Goal: Information Seeking & Learning: Check status

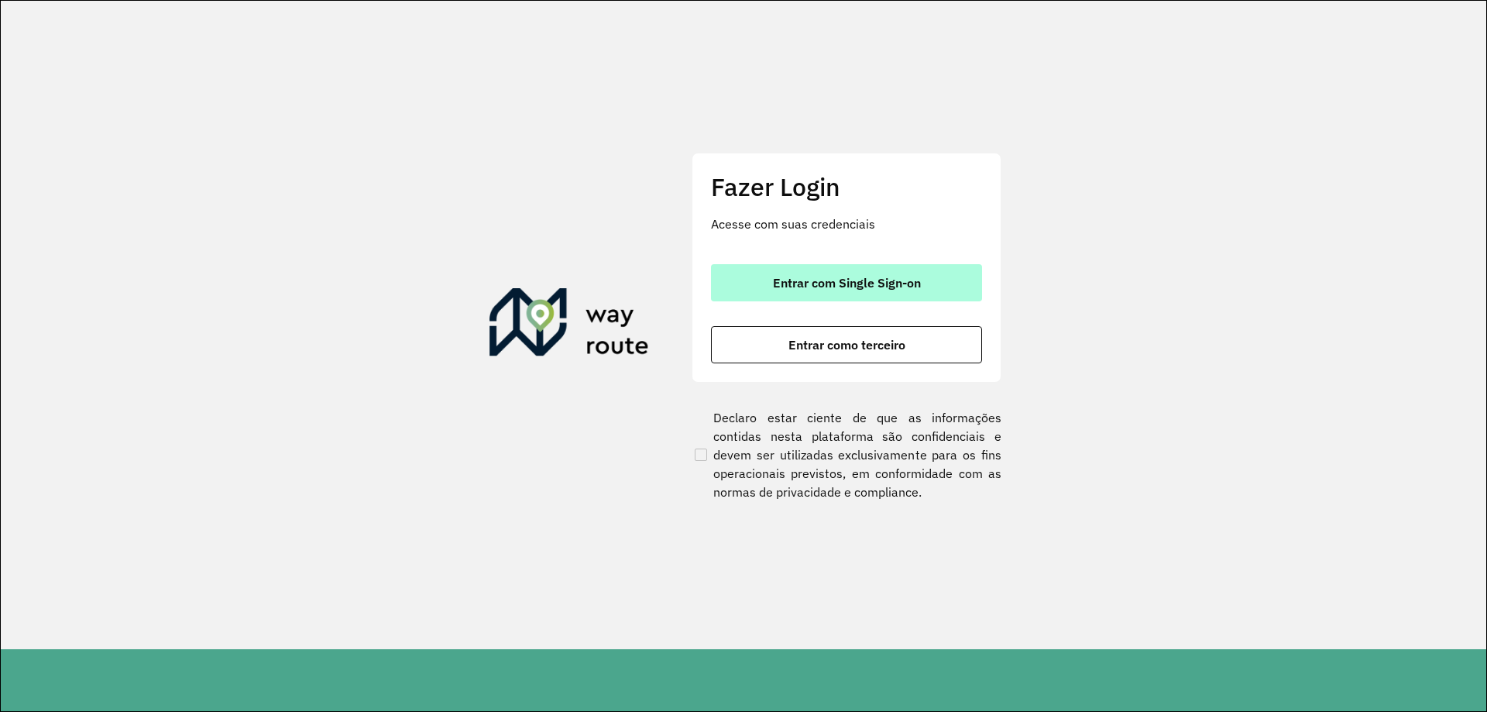
click at [851, 271] on button "Entrar com Single Sign-on" at bounding box center [846, 282] width 271 height 37
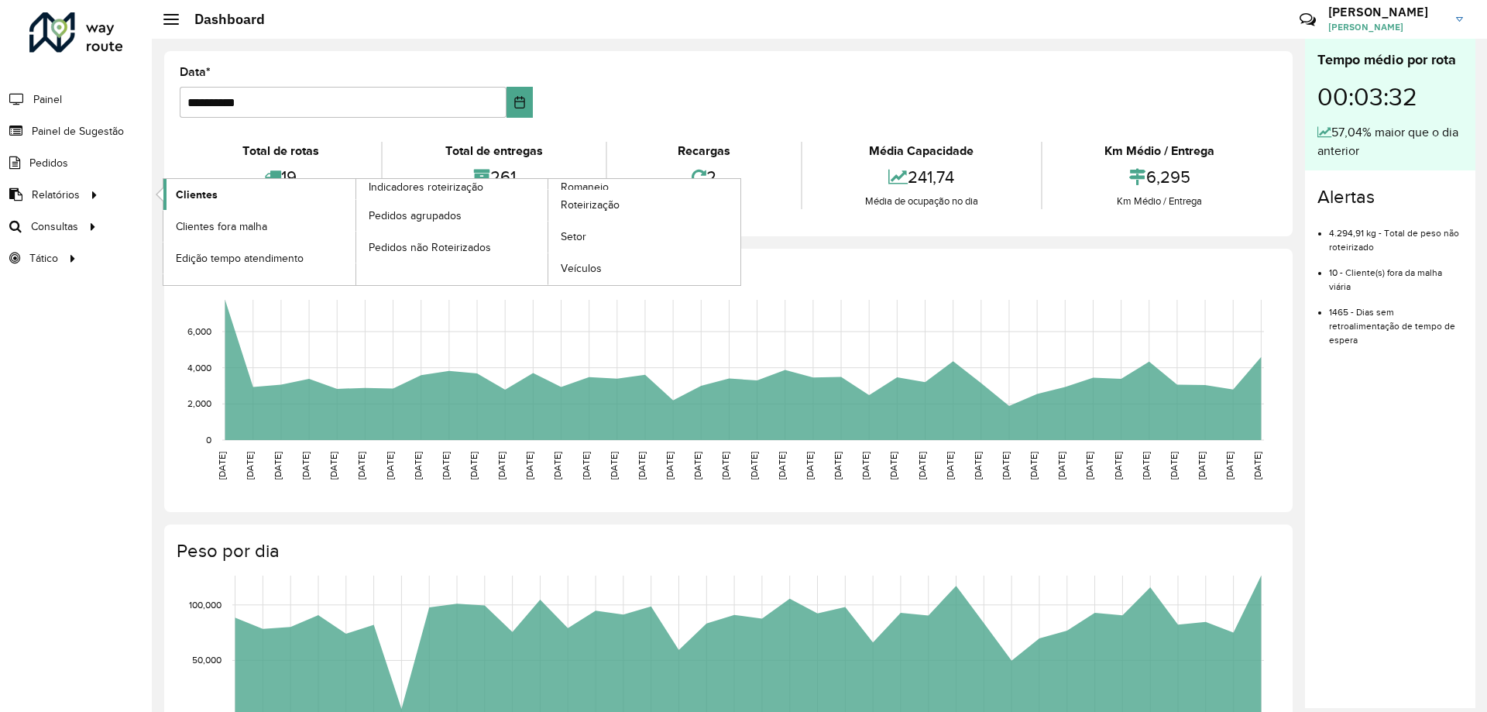
click at [197, 195] on span "Clientes" at bounding box center [197, 195] width 42 height 16
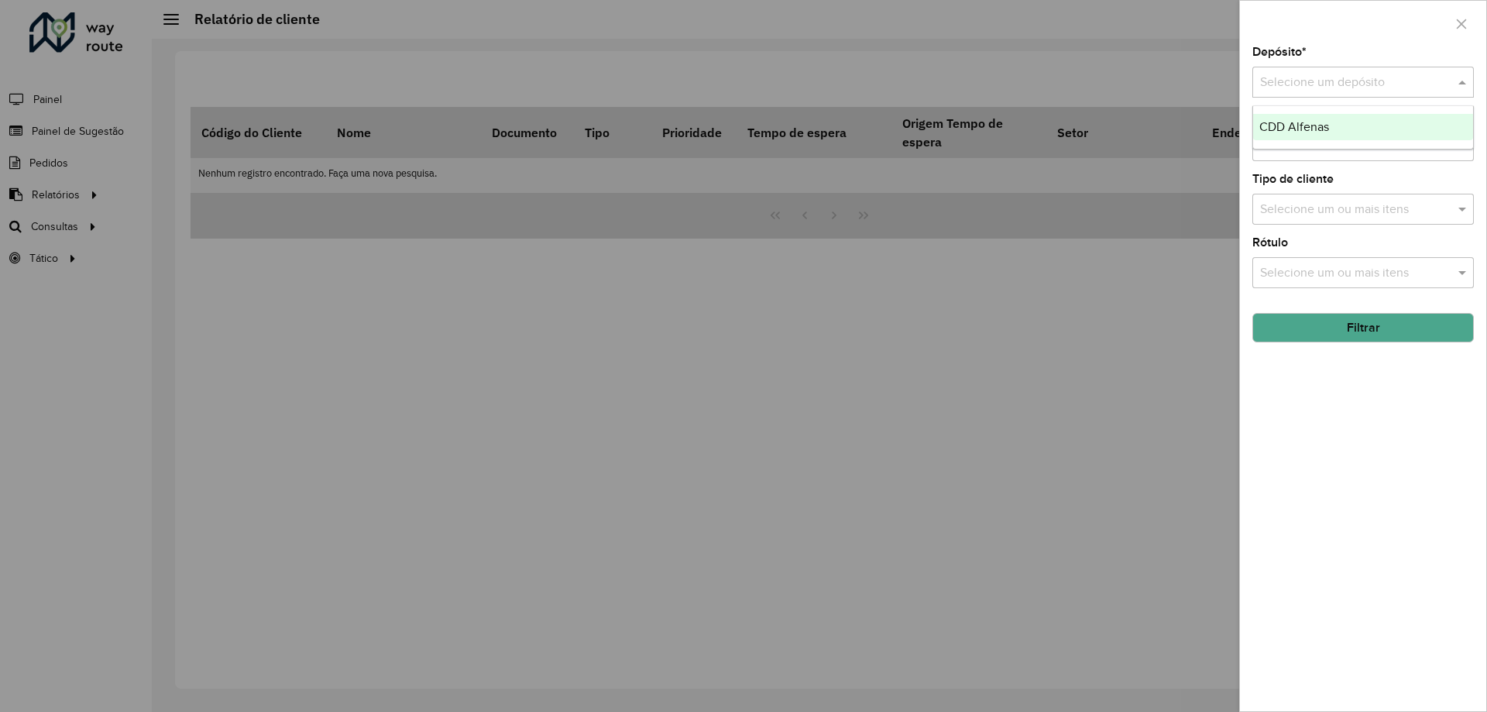
click at [1330, 87] on input "text" at bounding box center [1347, 83] width 175 height 19
click at [1319, 123] on span "CDD Alfenas" at bounding box center [1294, 126] width 70 height 13
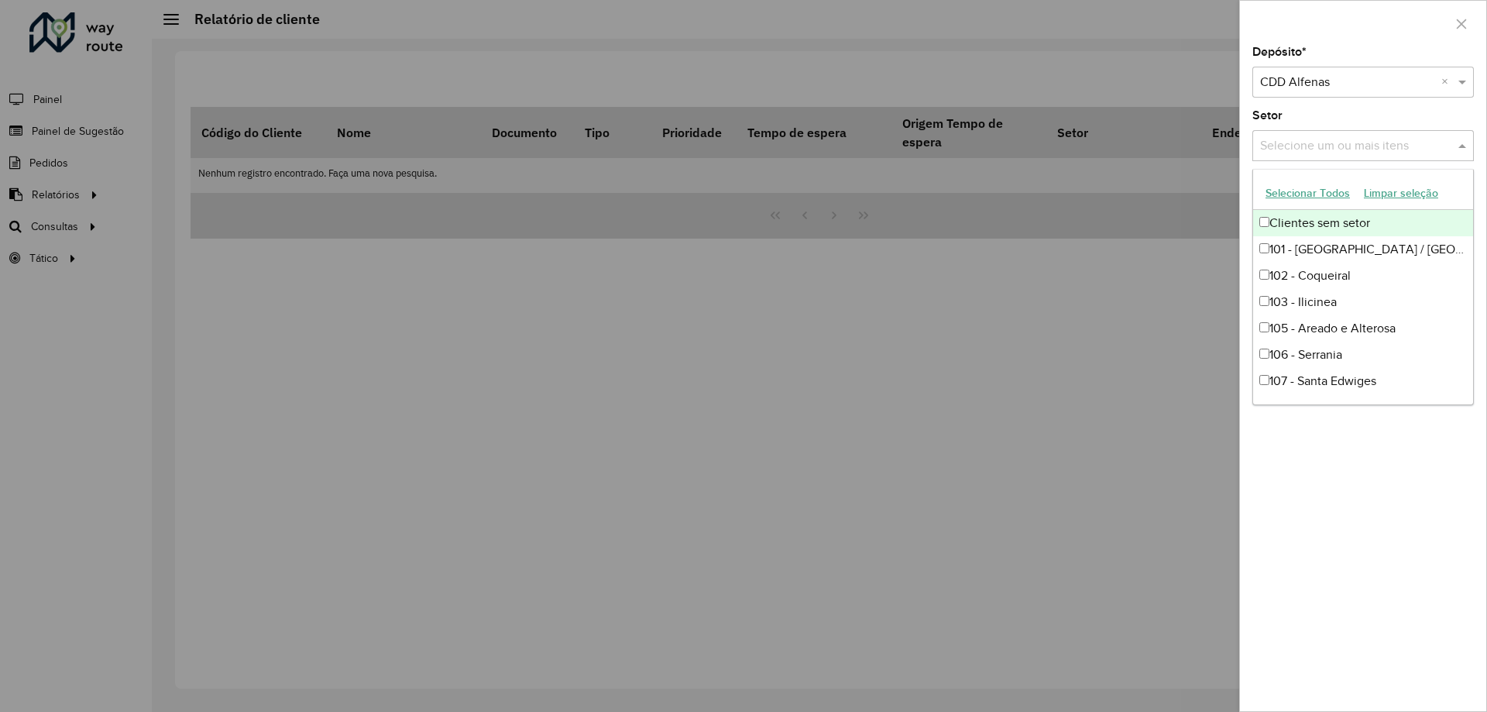
click at [1312, 153] on input "text" at bounding box center [1355, 146] width 198 height 19
click at [1313, 192] on button "Selecionar Todos" at bounding box center [1307, 193] width 98 height 24
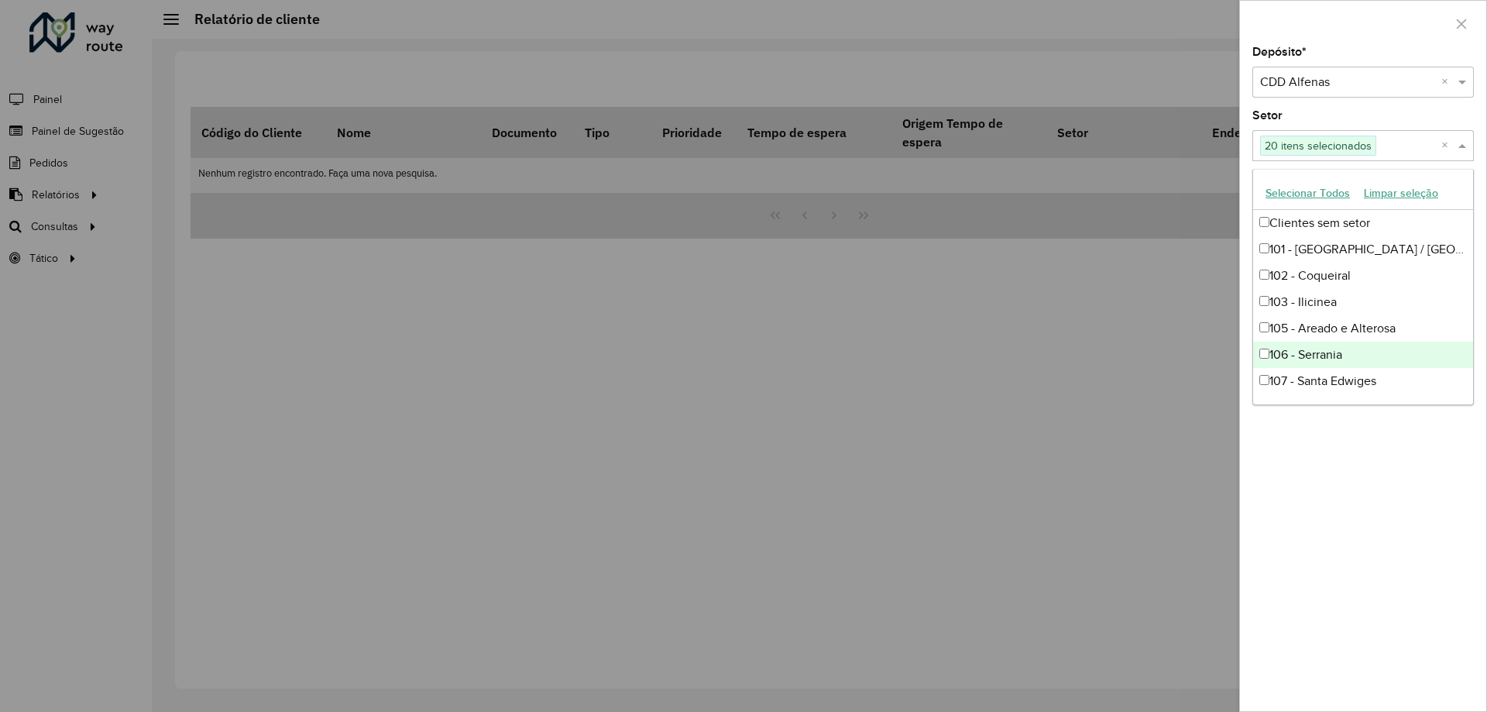
click at [1330, 565] on div "Depósito * Selecione um depósito × CDD Alfenas × Setor Selecione um ou mais ite…" at bounding box center [1363, 378] width 246 height 664
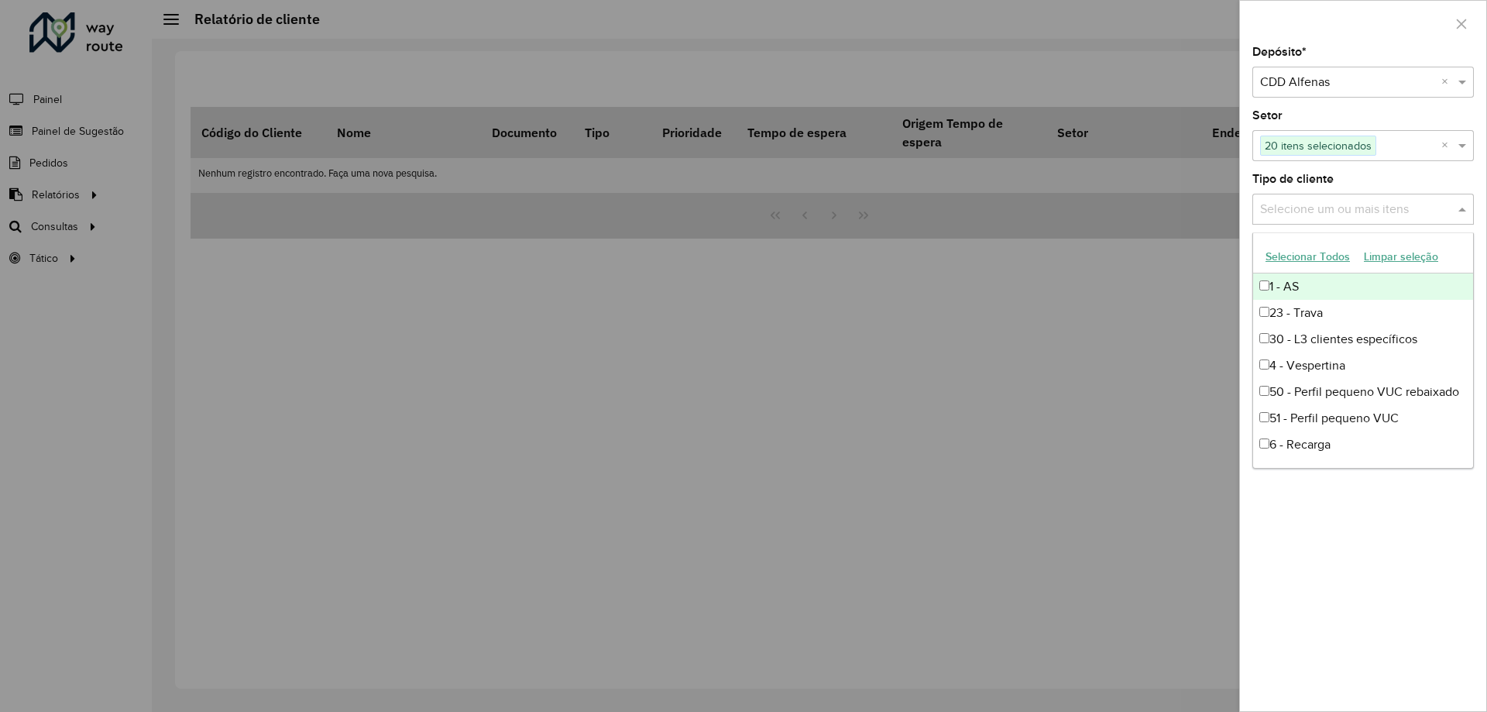
click at [1341, 209] on input "text" at bounding box center [1355, 210] width 198 height 19
click at [1328, 258] on button "Selecionar Todos" at bounding box center [1307, 257] width 98 height 24
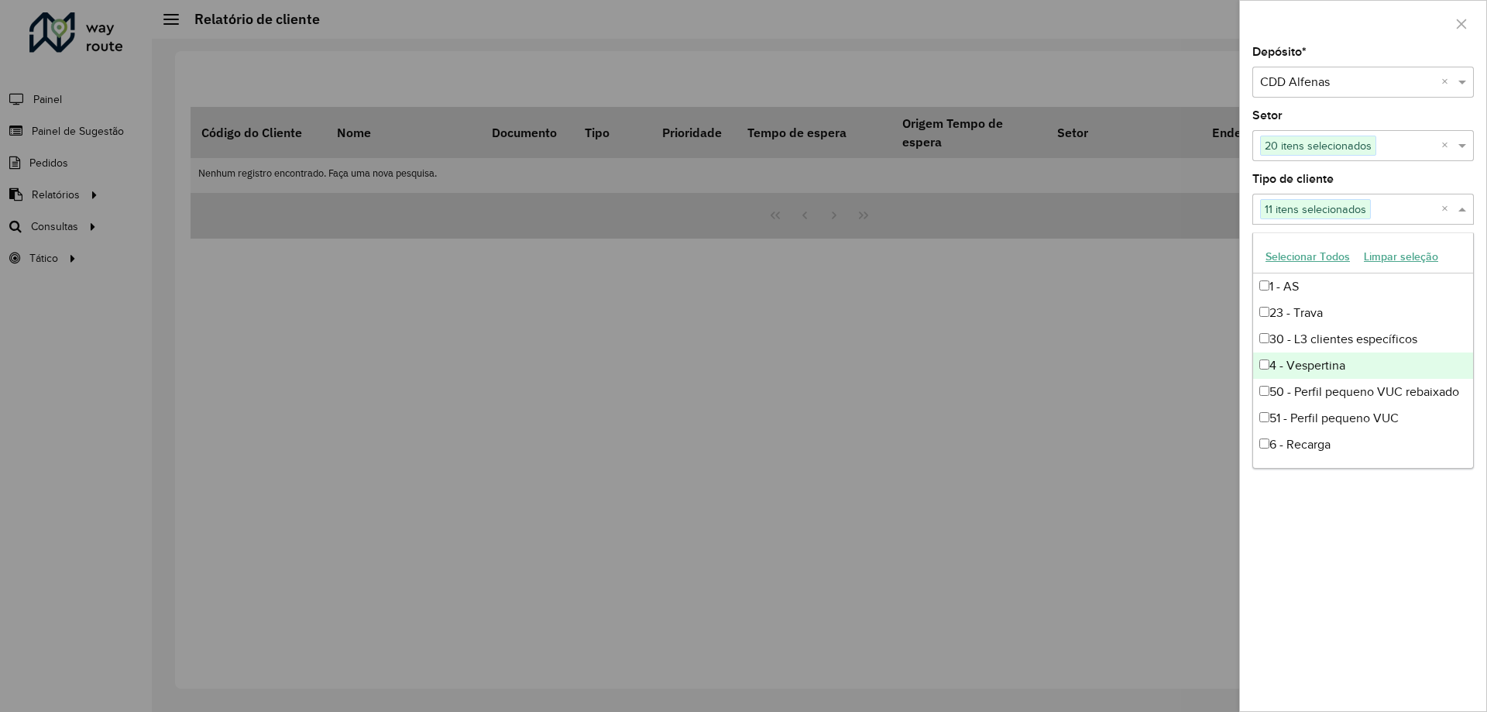
click at [1352, 599] on div "Depósito * Selecione um depósito × CDD Alfenas × Setor Selecione um ou mais ite…" at bounding box center [1363, 378] width 246 height 664
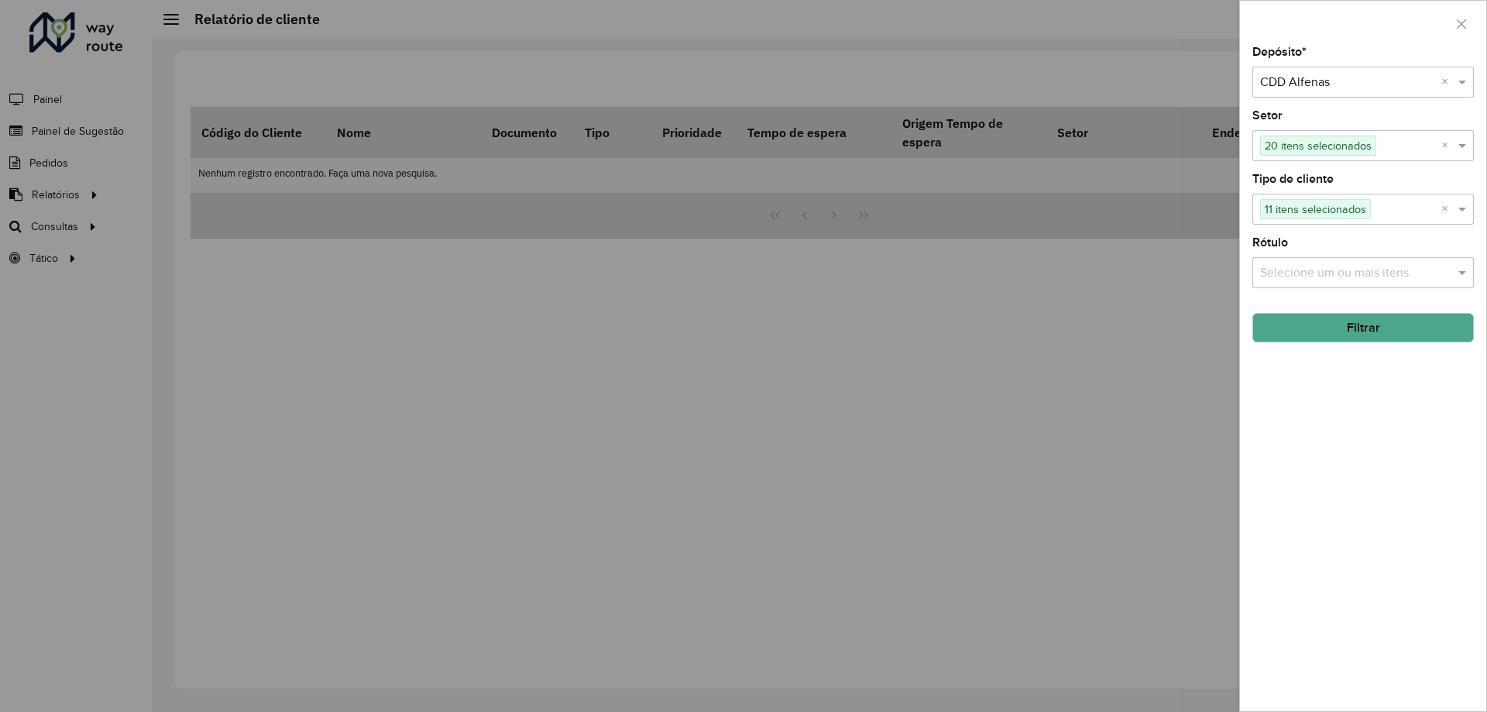
click at [1324, 270] on input "text" at bounding box center [1355, 273] width 198 height 19
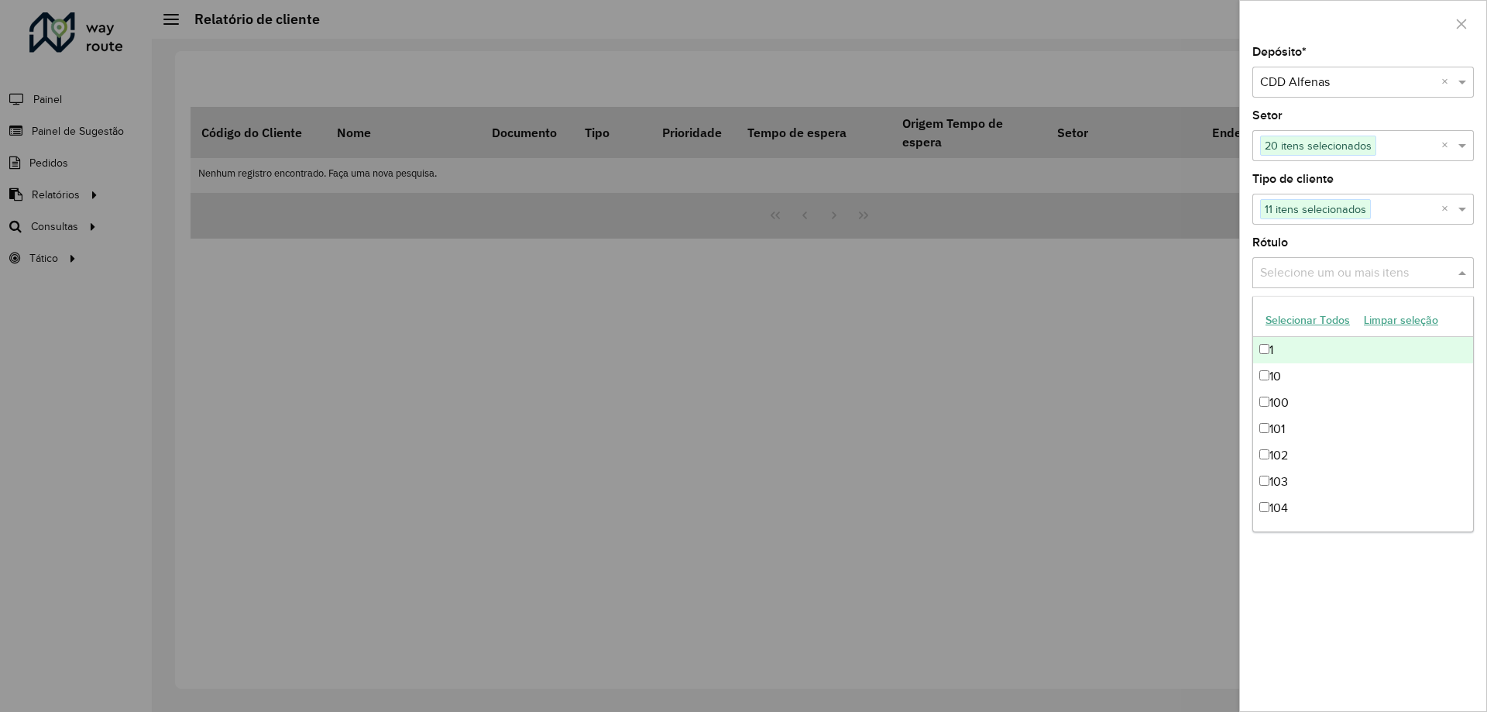
click at [1317, 328] on button "Selecionar Todos" at bounding box center [1307, 320] width 98 height 24
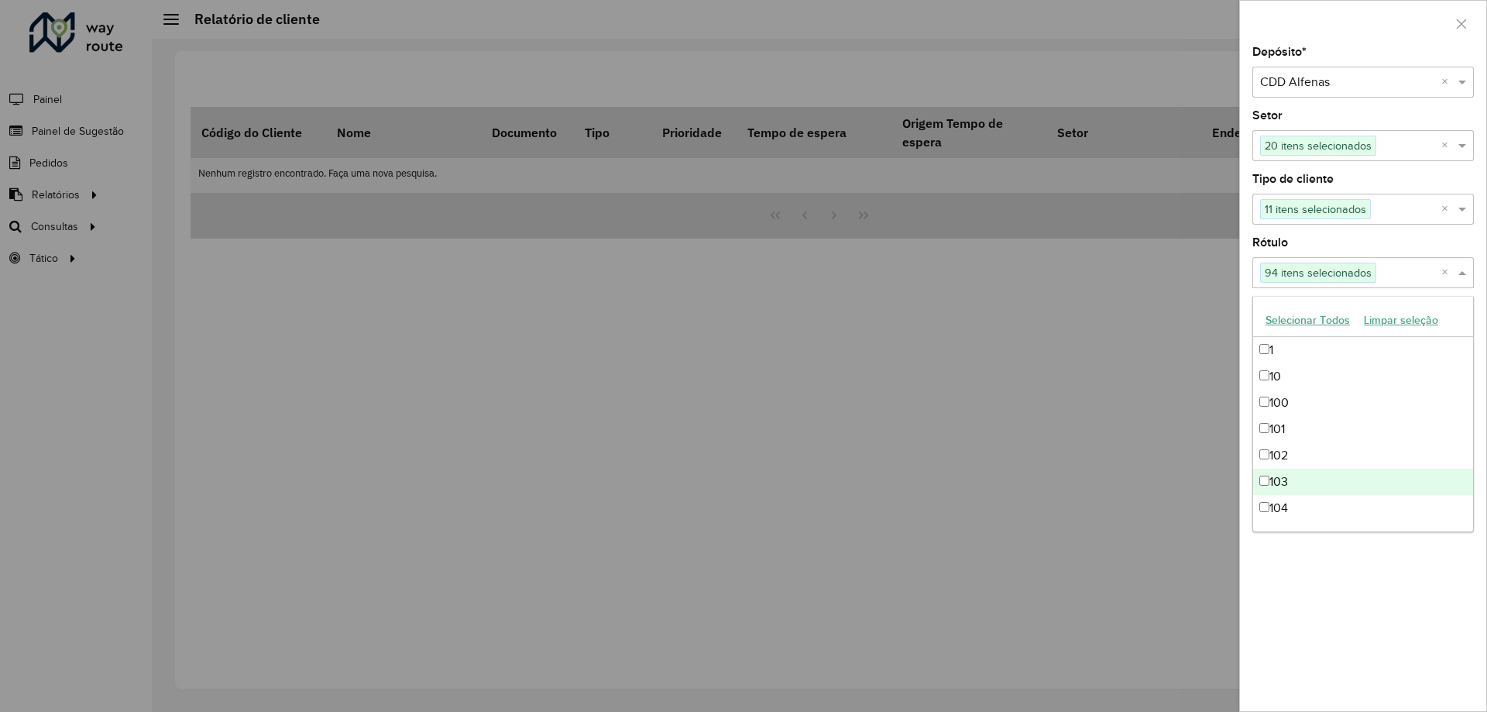
click at [1395, 650] on div "Depósito * Selecione um depósito × CDD Alfenas × Setor Selecione um ou mais ite…" at bounding box center [1363, 378] width 246 height 664
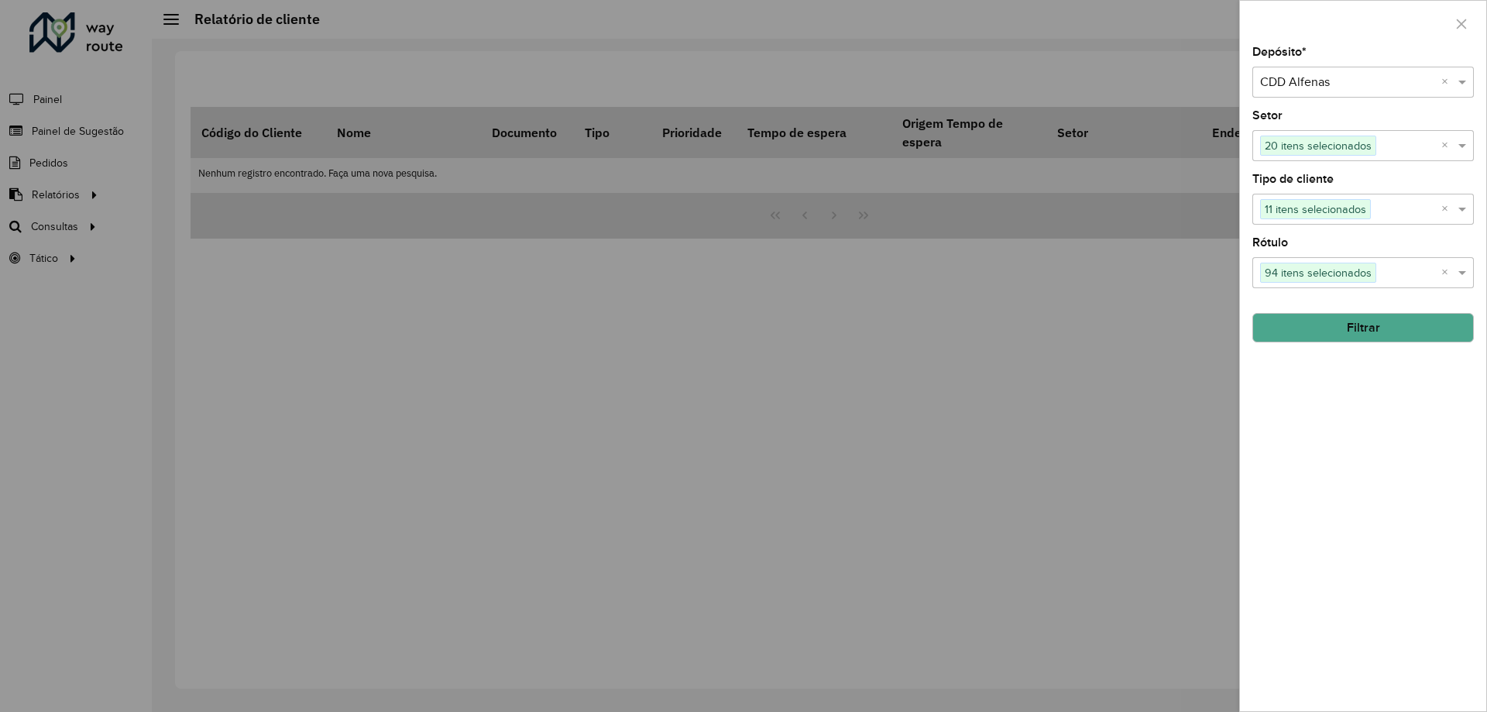
click at [1358, 331] on button "Filtrar" at bounding box center [1362, 327] width 221 height 29
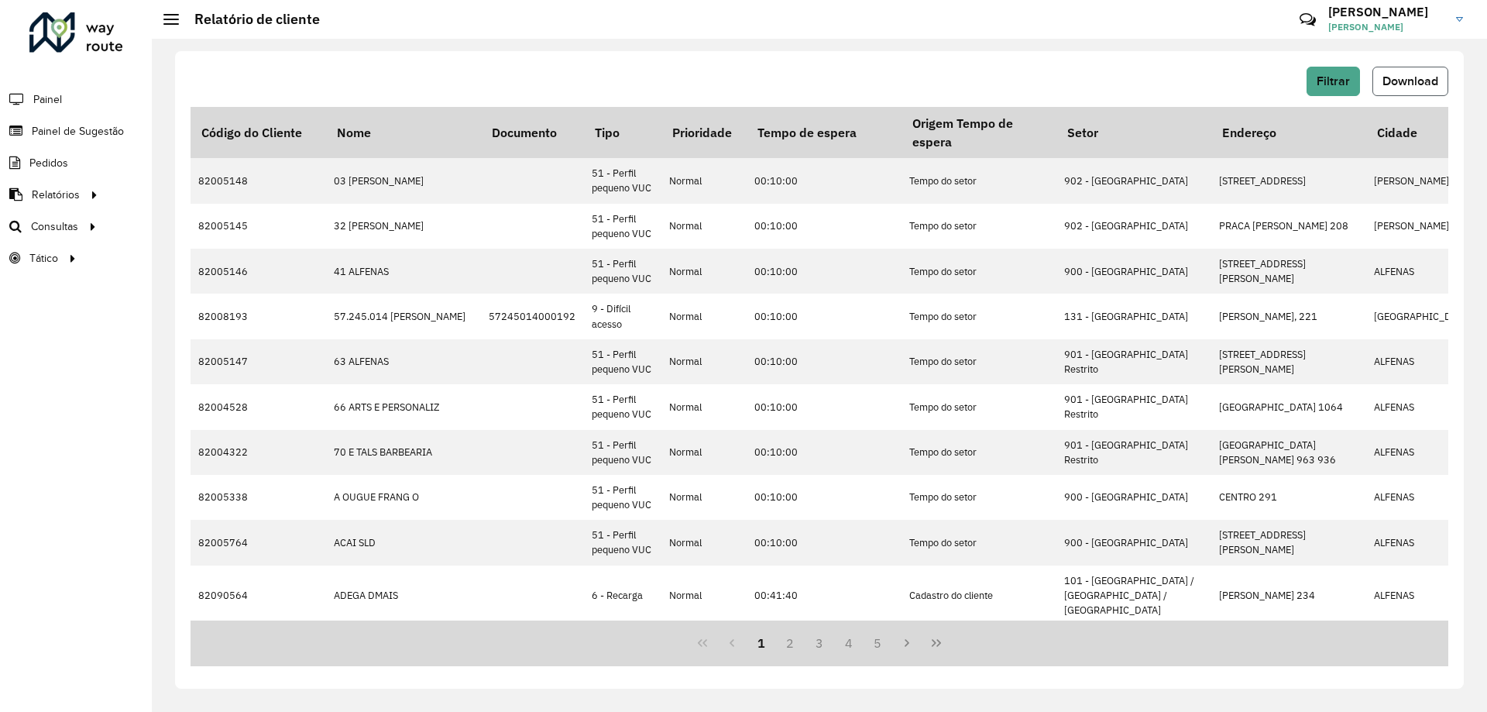
click at [1403, 84] on span "Download" at bounding box center [1410, 80] width 56 height 13
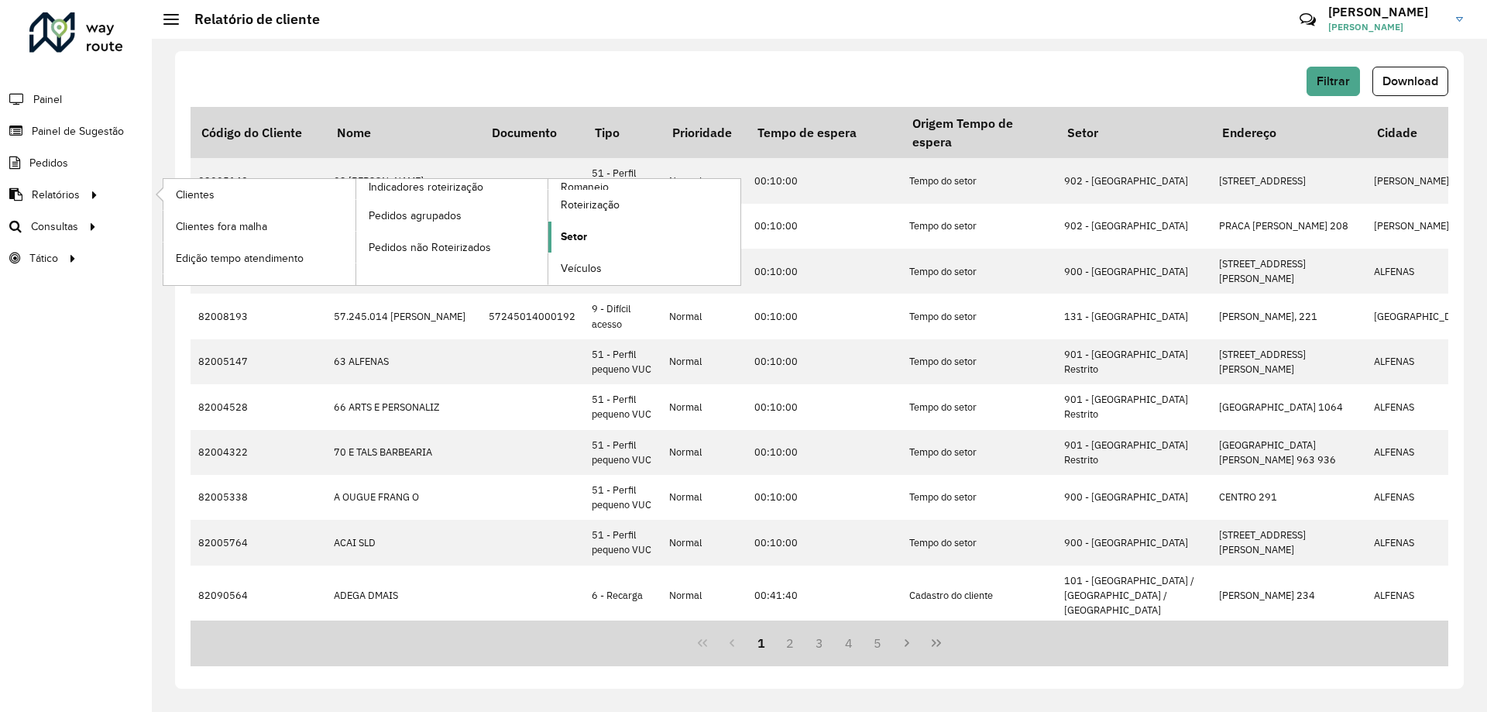
click at [581, 239] on span "Setor" at bounding box center [574, 236] width 26 height 16
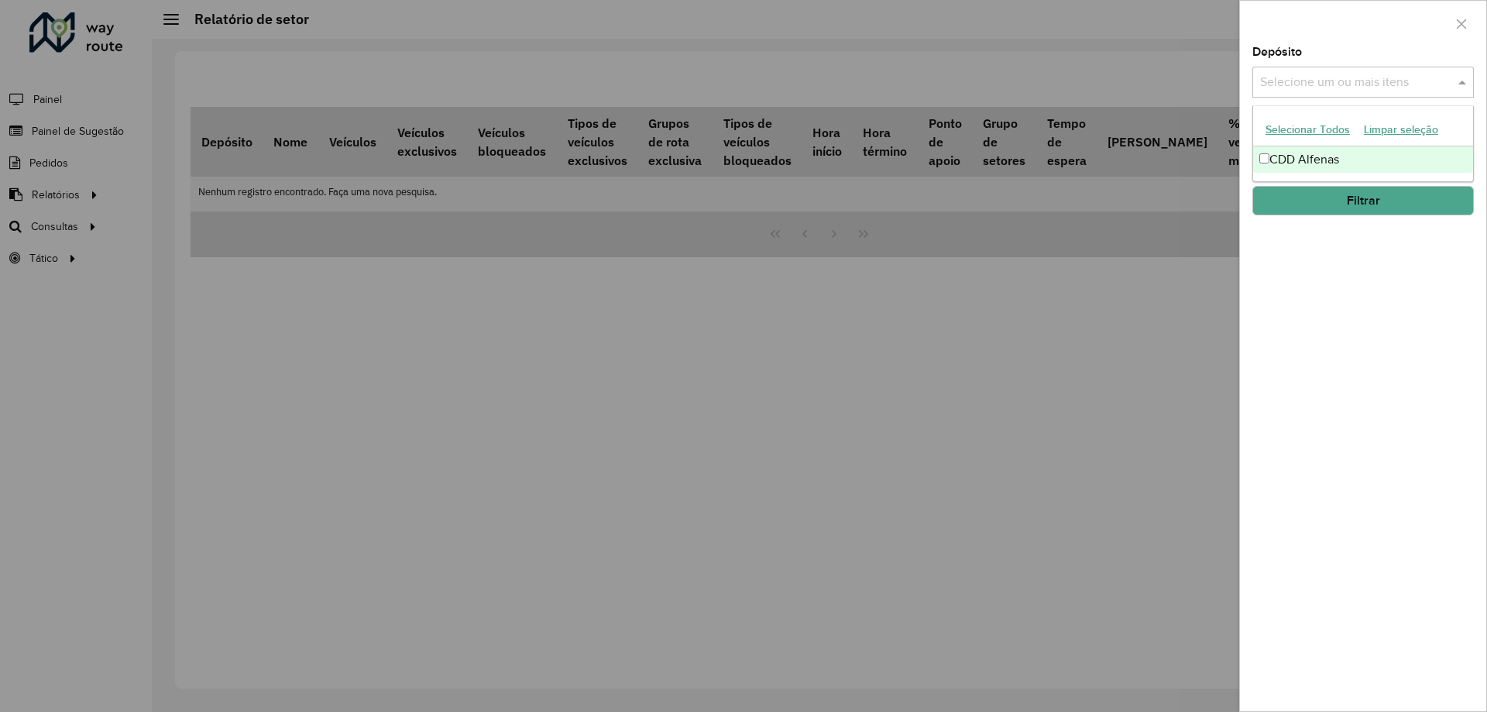
click at [1348, 74] on input "text" at bounding box center [1355, 83] width 198 height 19
click at [1317, 154] on div "CDD Alfenas" at bounding box center [1363, 159] width 220 height 26
click at [1323, 290] on div "Depósito Selecione um ou mais itens CDD Alfenas × × Grupo de Depósito Selecione…" at bounding box center [1363, 378] width 246 height 664
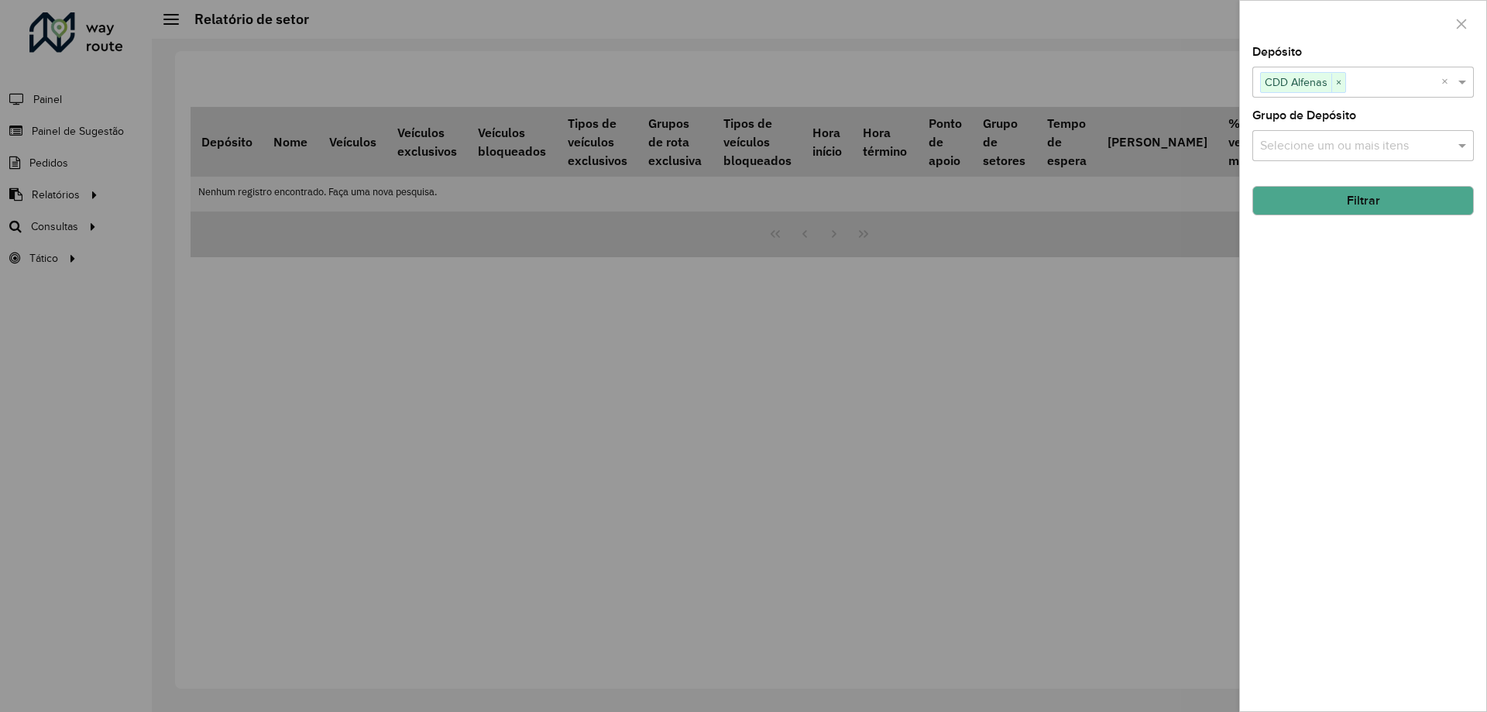
click at [1327, 139] on input "text" at bounding box center [1355, 146] width 198 height 19
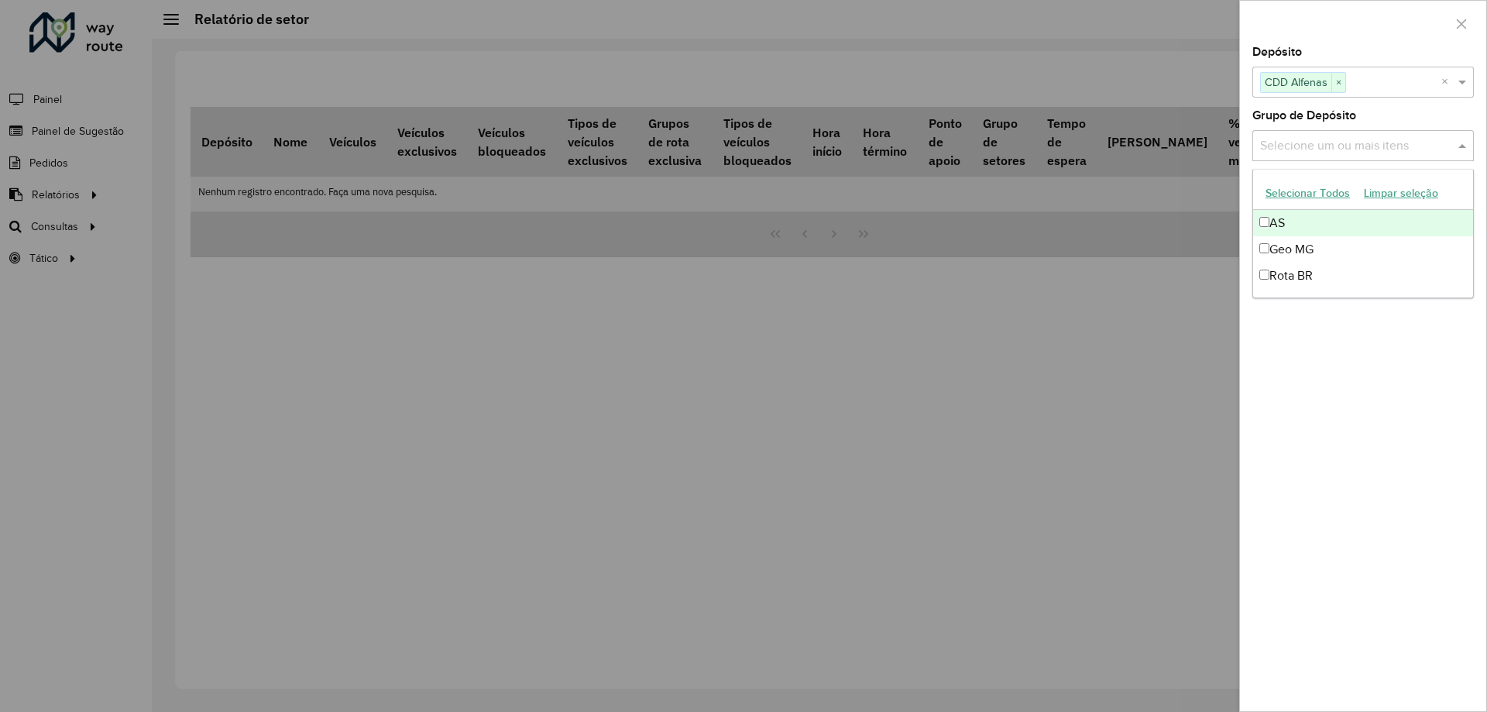
click at [1311, 196] on button "Selecionar Todos" at bounding box center [1307, 193] width 98 height 24
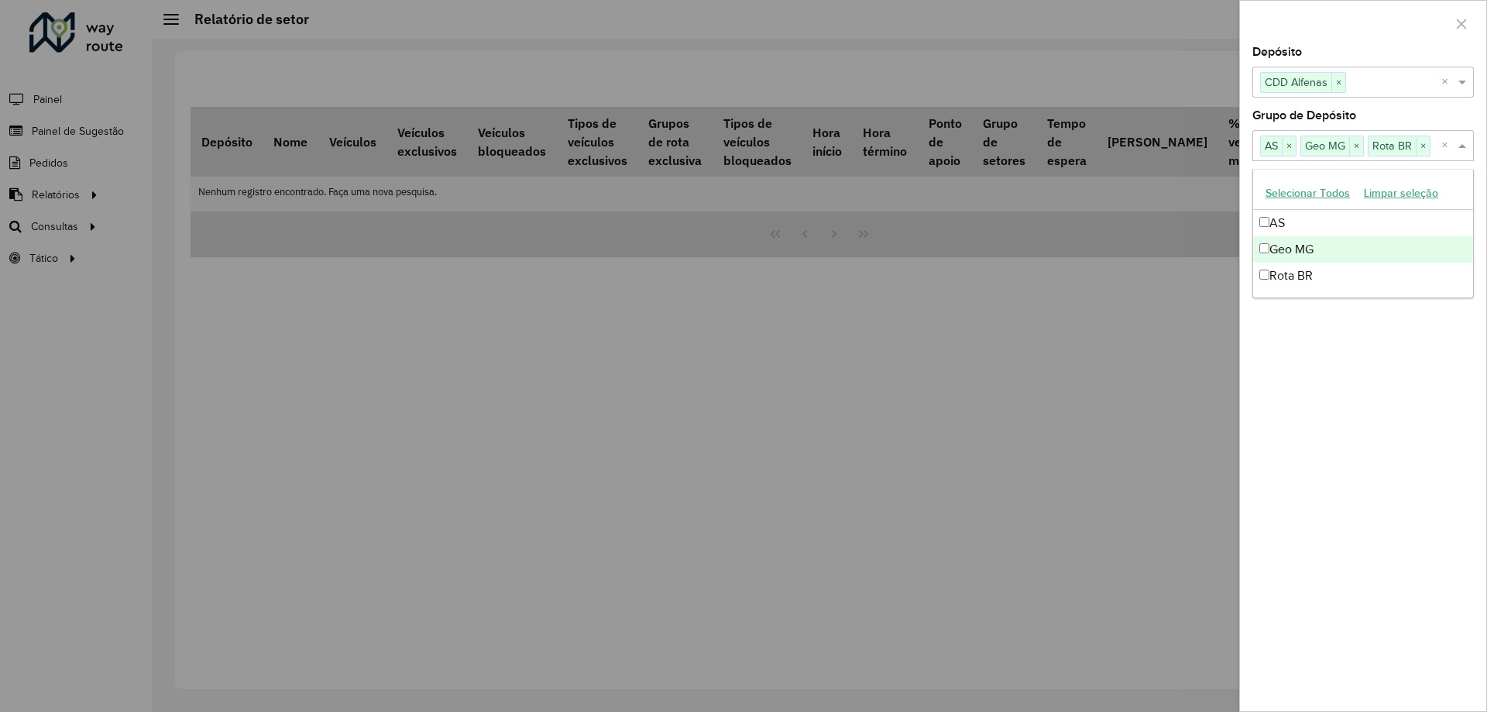
click at [1361, 456] on div "Depósito Selecione um ou mais itens CDD Alfenas × × Grupo de Depósito Selecione…" at bounding box center [1363, 378] width 246 height 664
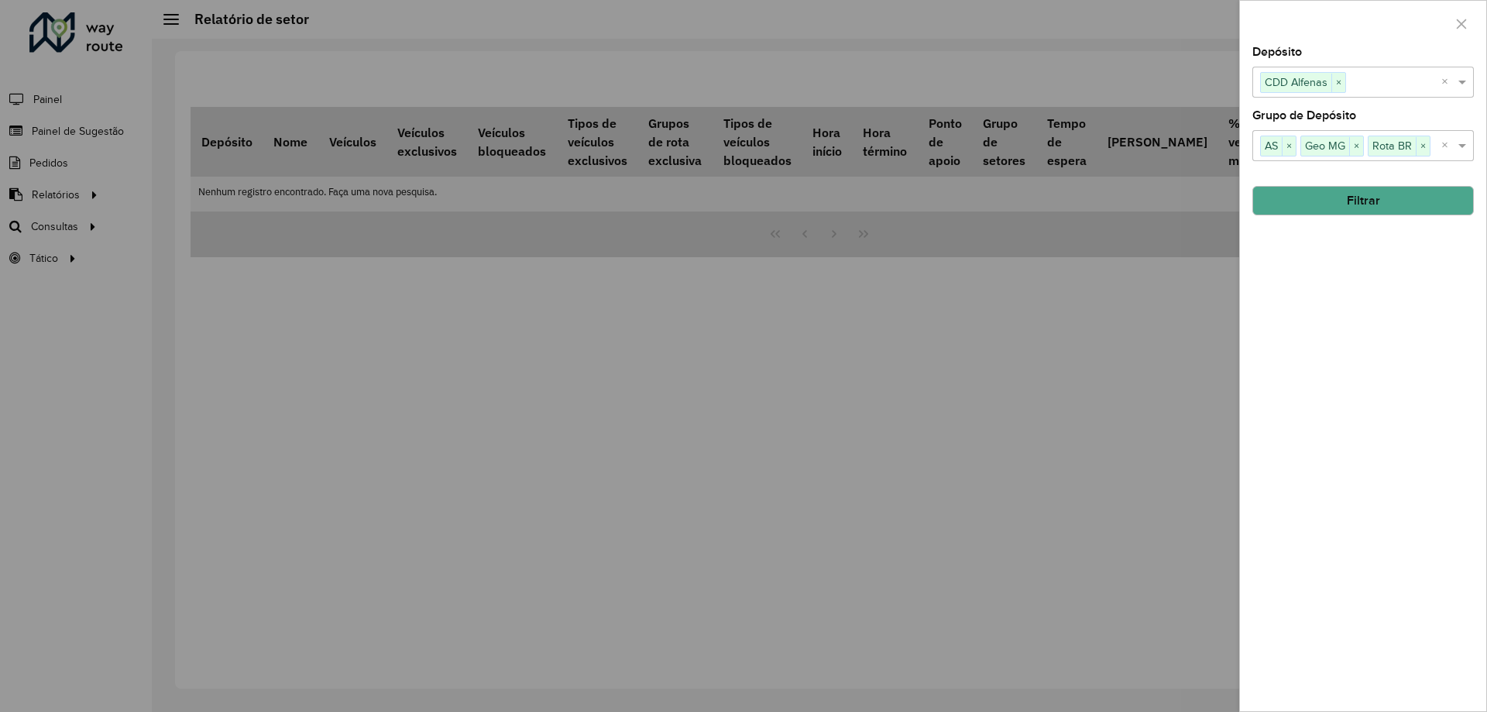
click at [1328, 194] on button "Filtrar" at bounding box center [1362, 200] width 221 height 29
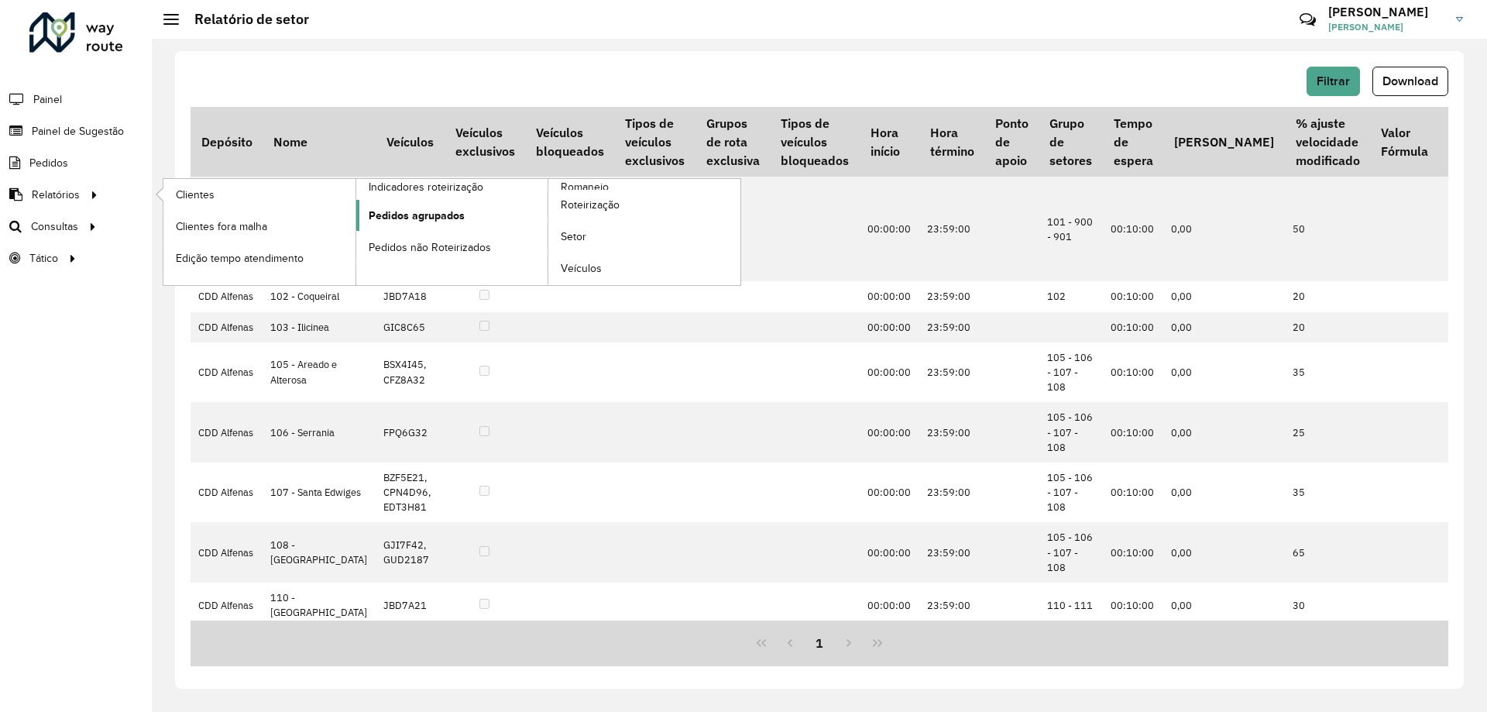
click at [457, 221] on span "Pedidos agrupados" at bounding box center [417, 216] width 96 height 16
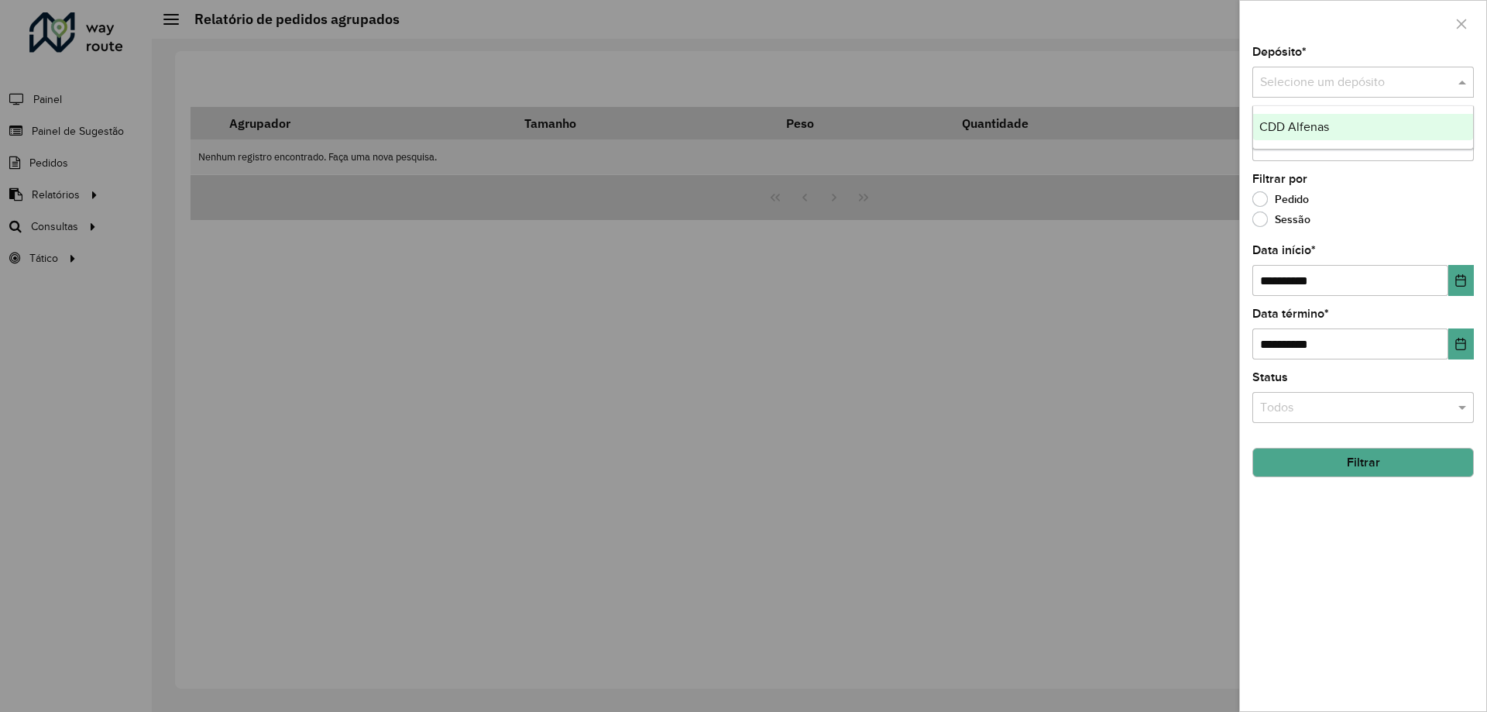
click at [1352, 72] on div "Selecione um depósito" at bounding box center [1362, 82] width 221 height 31
click at [1333, 126] on div "CDD Alfenas" at bounding box center [1363, 127] width 220 height 26
click at [1326, 132] on div "Todos" at bounding box center [1362, 145] width 221 height 31
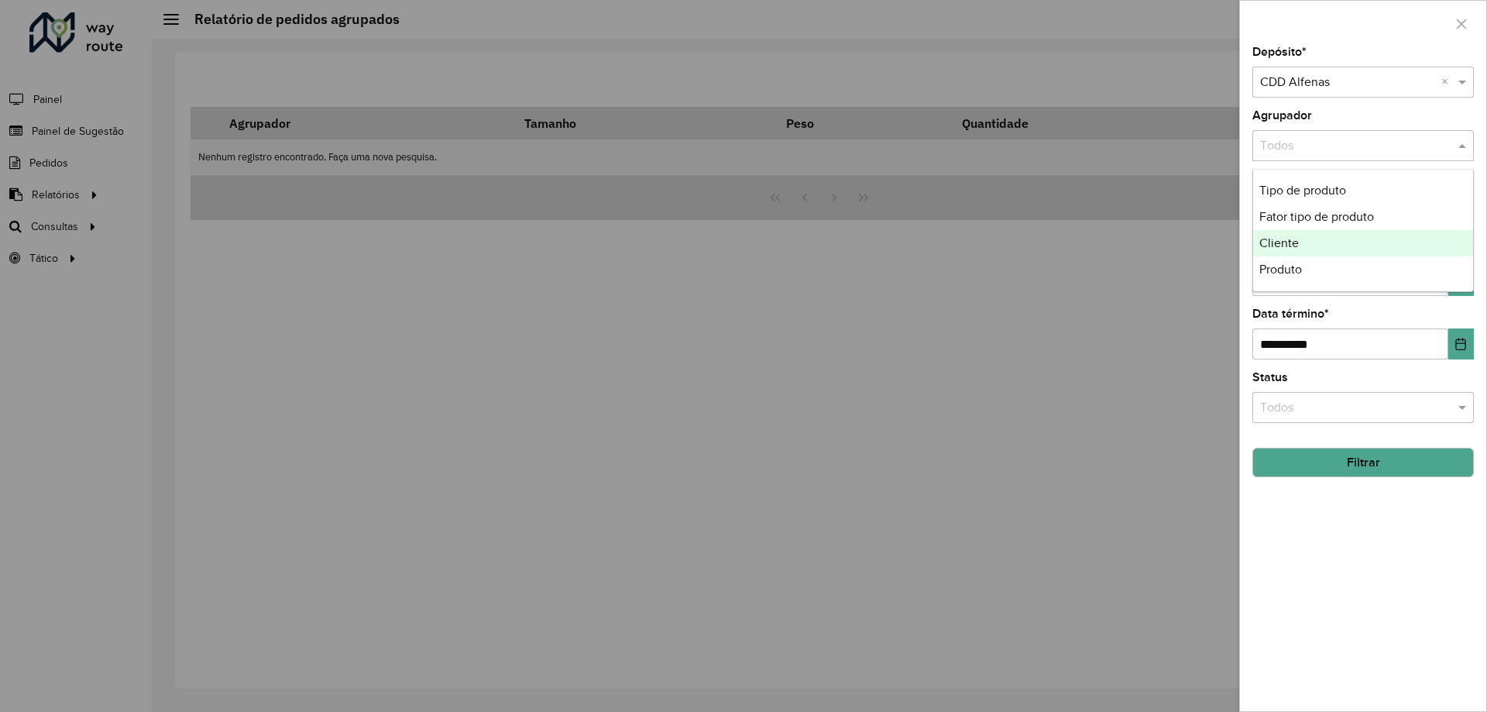
click at [1328, 245] on div "Cliente" at bounding box center [1363, 243] width 220 height 26
click at [1309, 221] on label "Sessão" at bounding box center [1281, 218] width 58 height 15
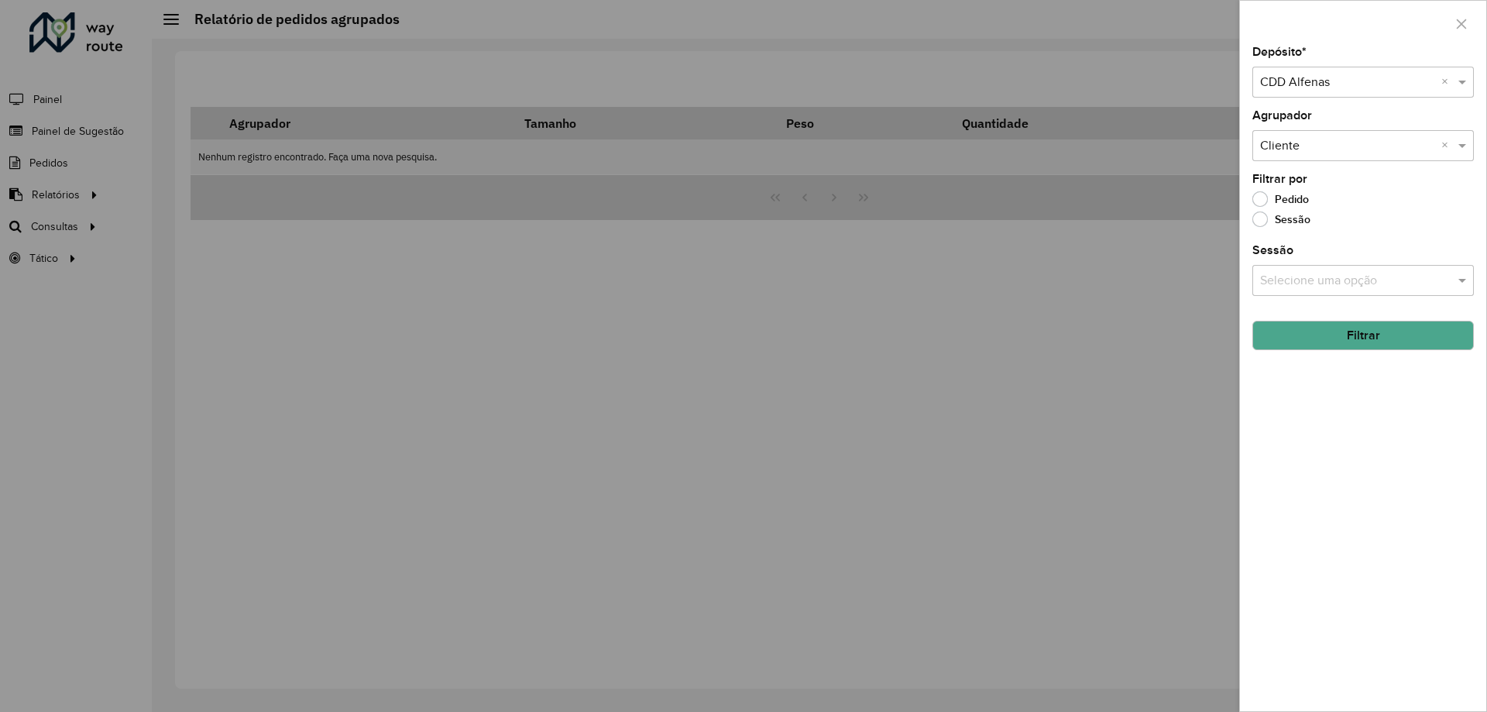
click at [1337, 276] on input "text" at bounding box center [1347, 281] width 175 height 19
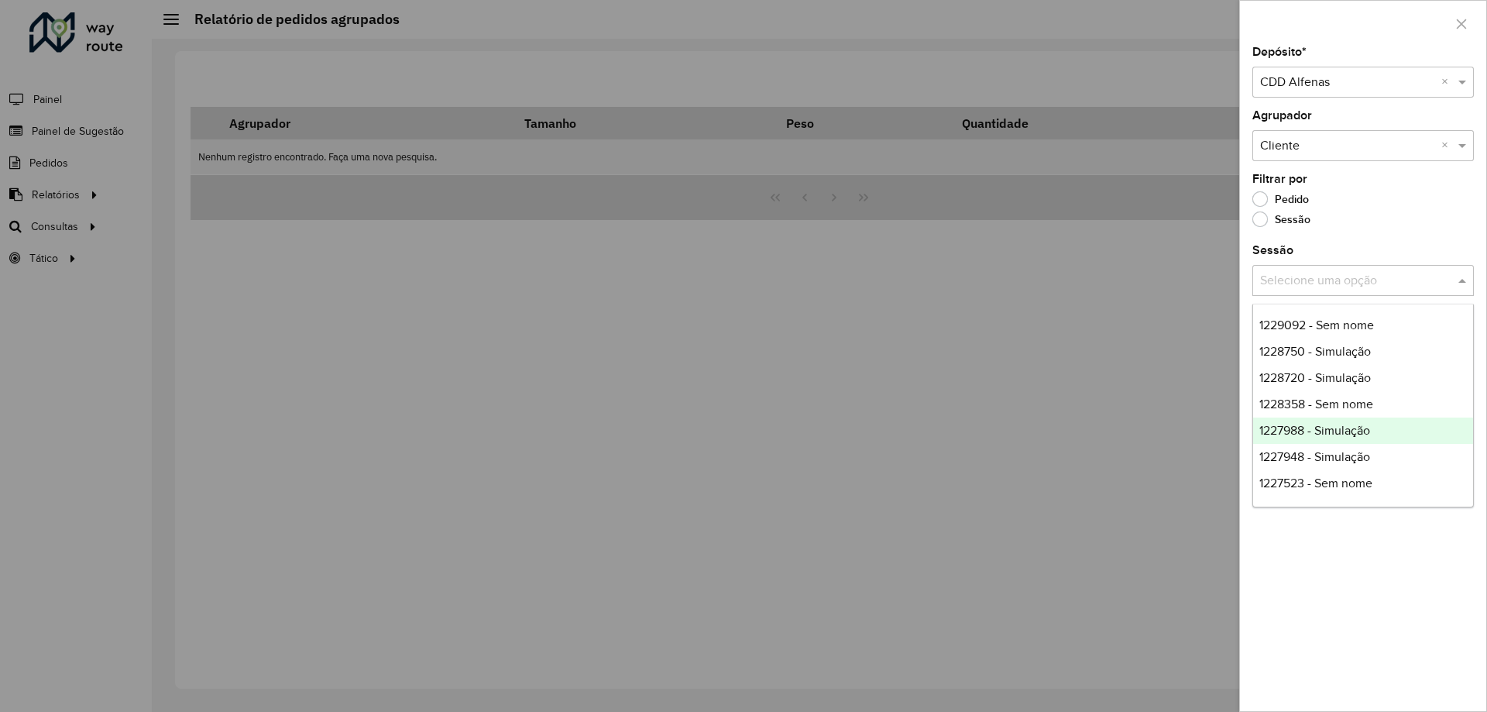
scroll to position [310, 0]
click at [978, 465] on div at bounding box center [743, 356] width 1487 height 712
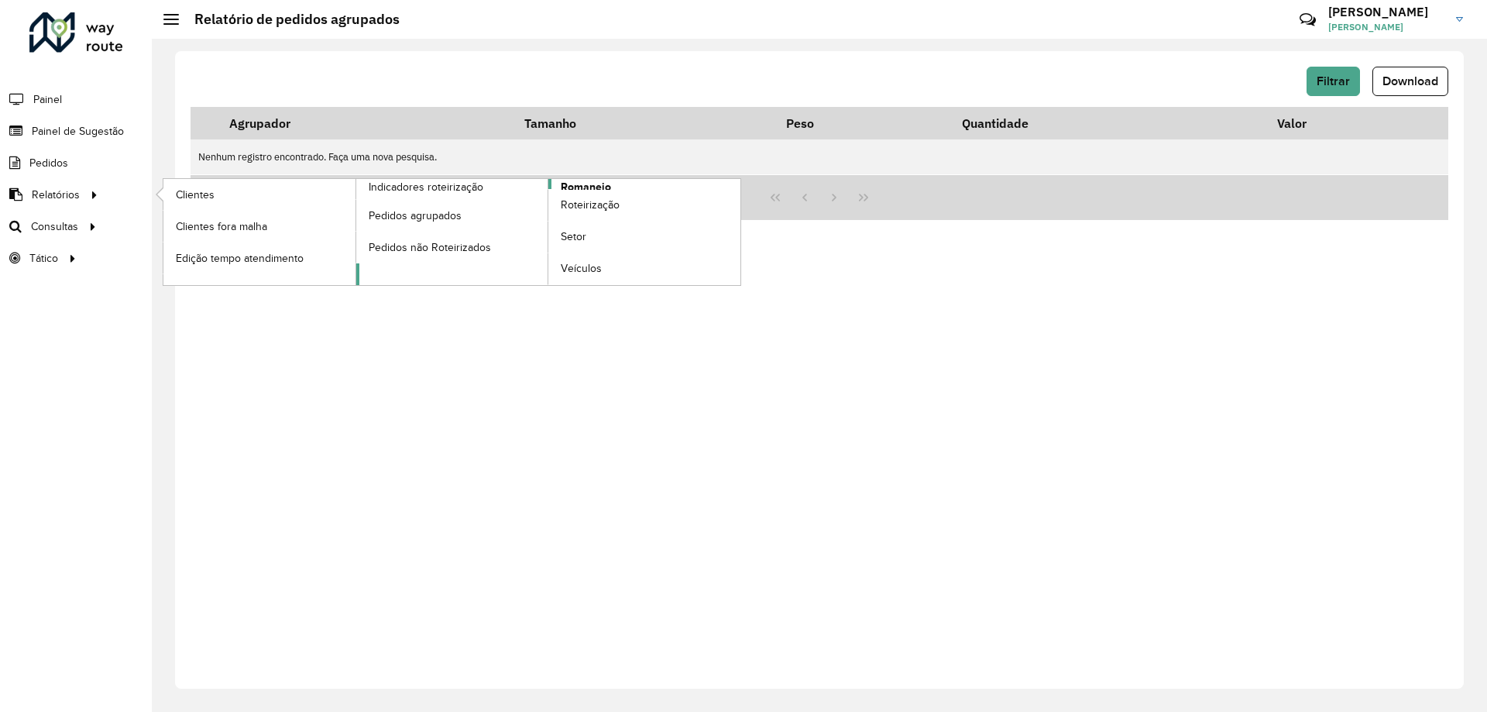
click at [586, 187] on span "Romaneio" at bounding box center [586, 187] width 50 height 16
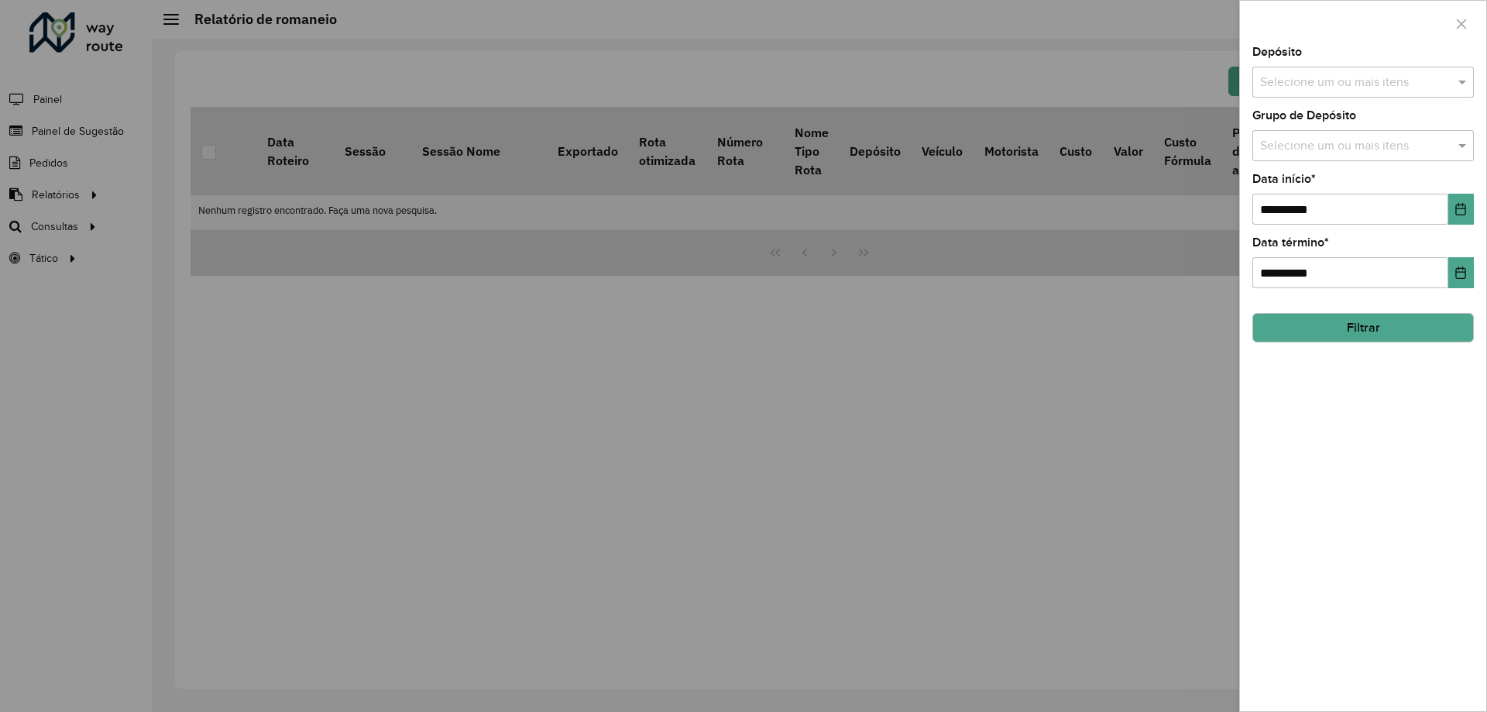
click at [1363, 89] on input "text" at bounding box center [1355, 83] width 198 height 19
click at [1320, 155] on div "CDD Alfenas" at bounding box center [1363, 159] width 220 height 26
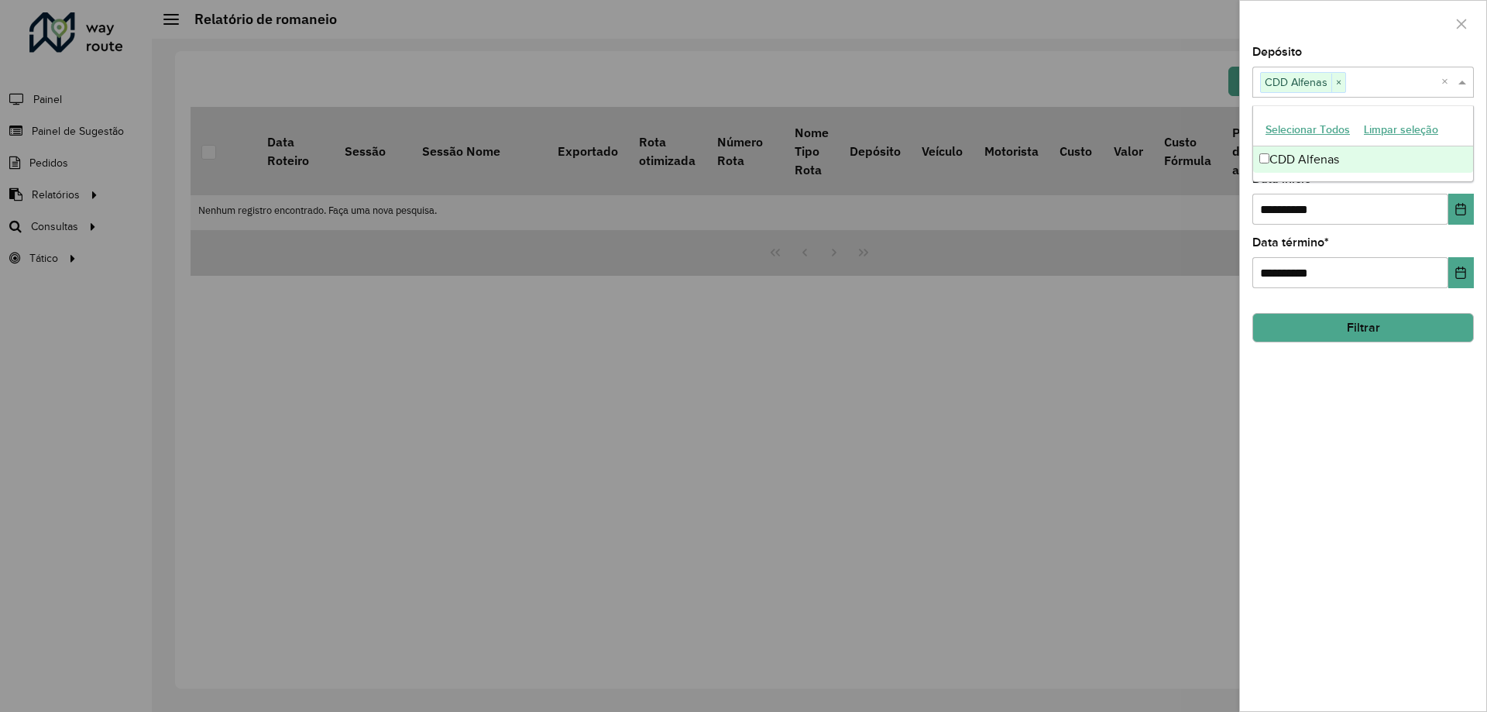
click at [1372, 432] on div "**********" at bounding box center [1363, 378] width 246 height 664
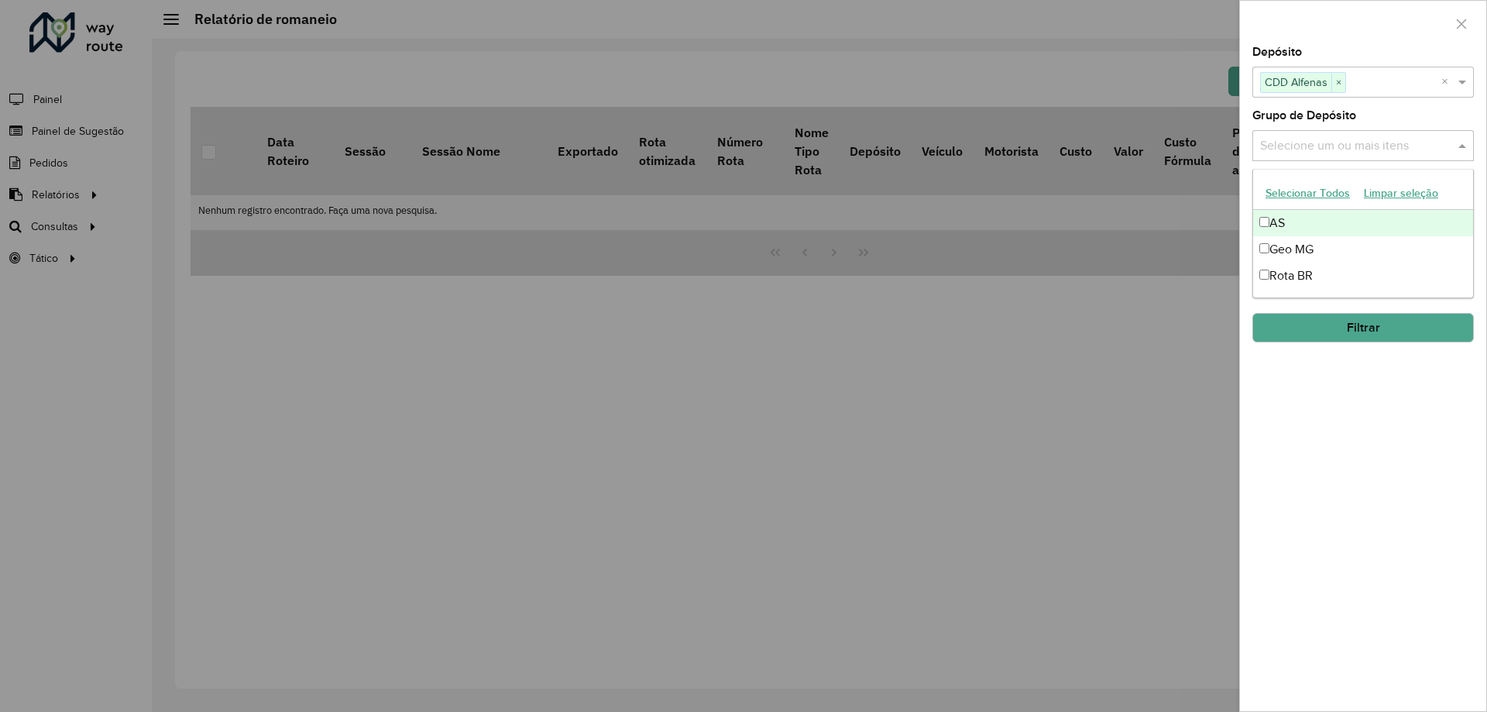
click at [1336, 145] on input "text" at bounding box center [1355, 146] width 198 height 19
click at [1328, 195] on button "Selecionar Todos" at bounding box center [1307, 193] width 98 height 24
click at [1361, 442] on div "**********" at bounding box center [1363, 378] width 246 height 664
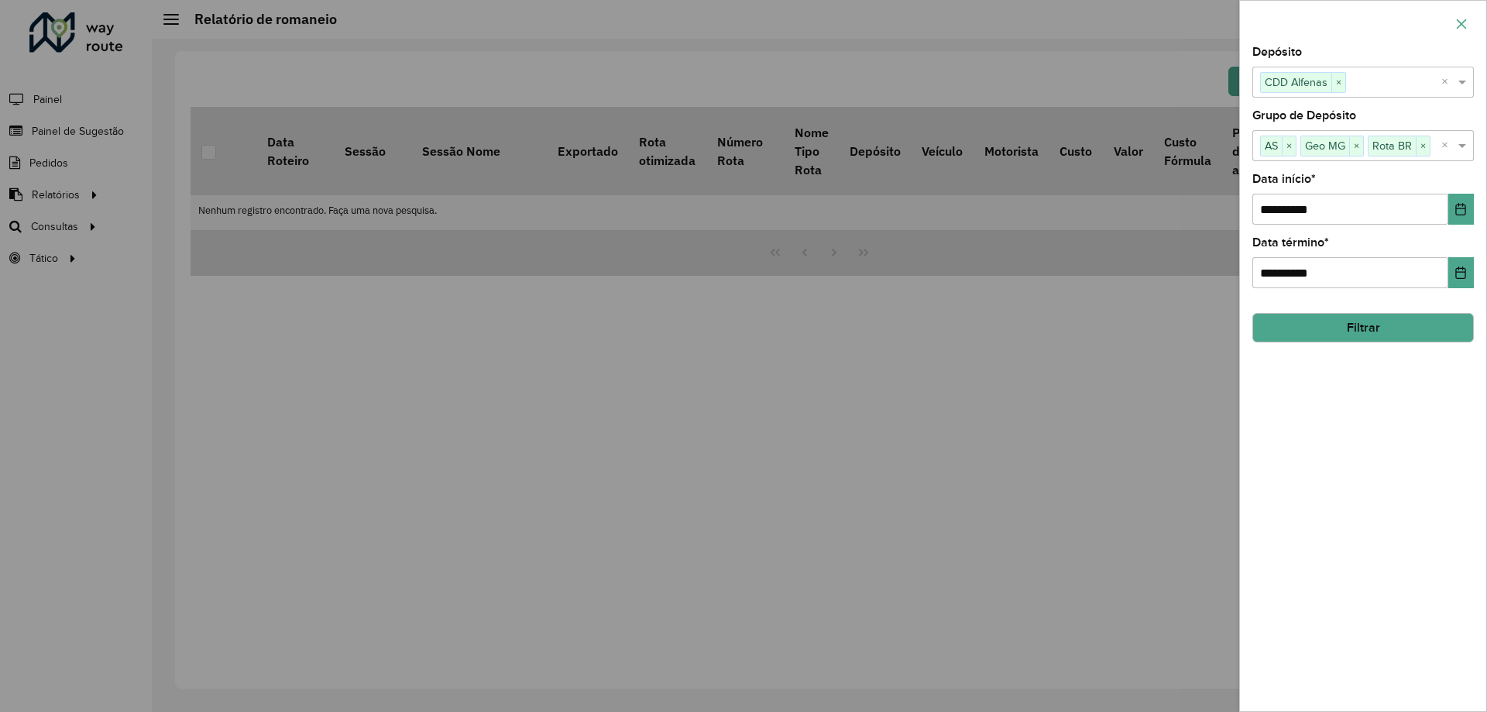
click at [1463, 22] on icon "button" at bounding box center [1462, 24] width 10 height 10
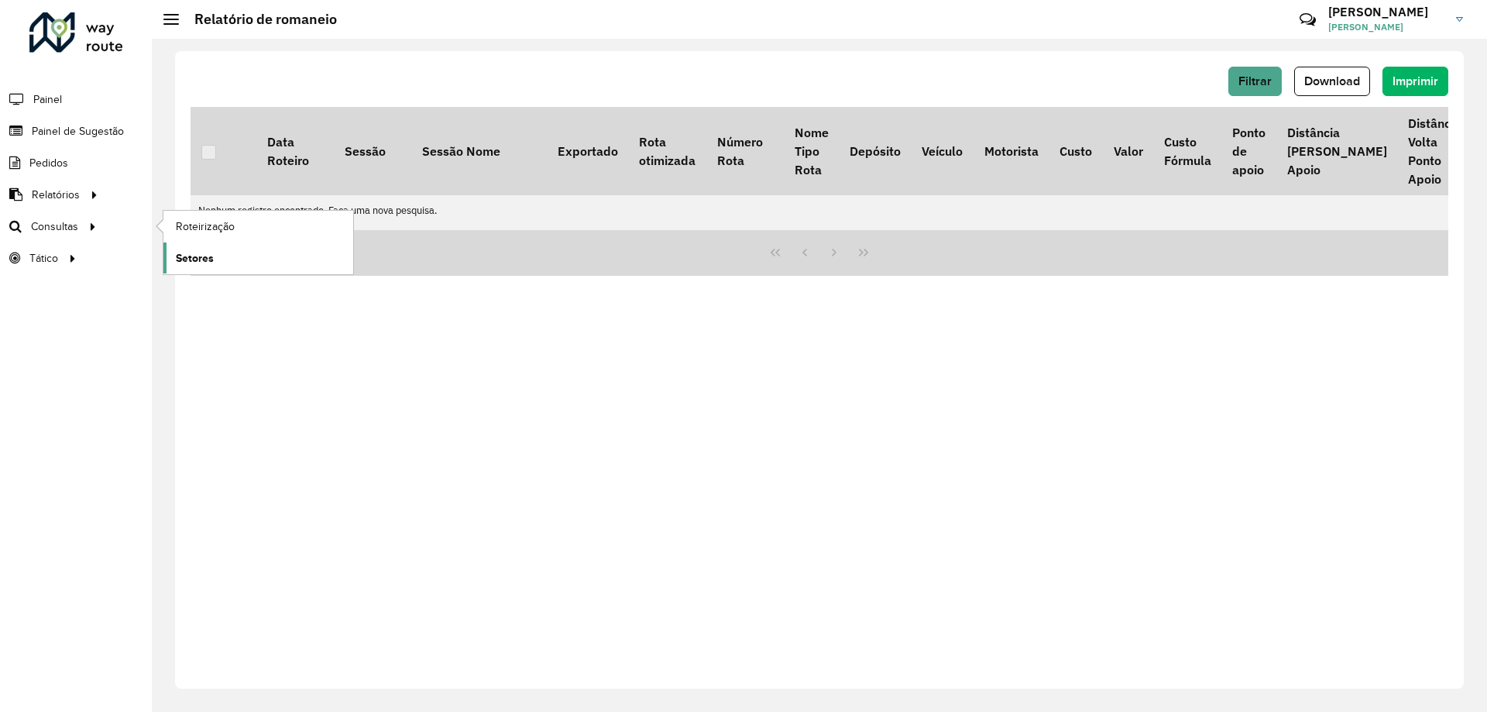
click at [183, 264] on span "Setores" at bounding box center [195, 258] width 38 height 16
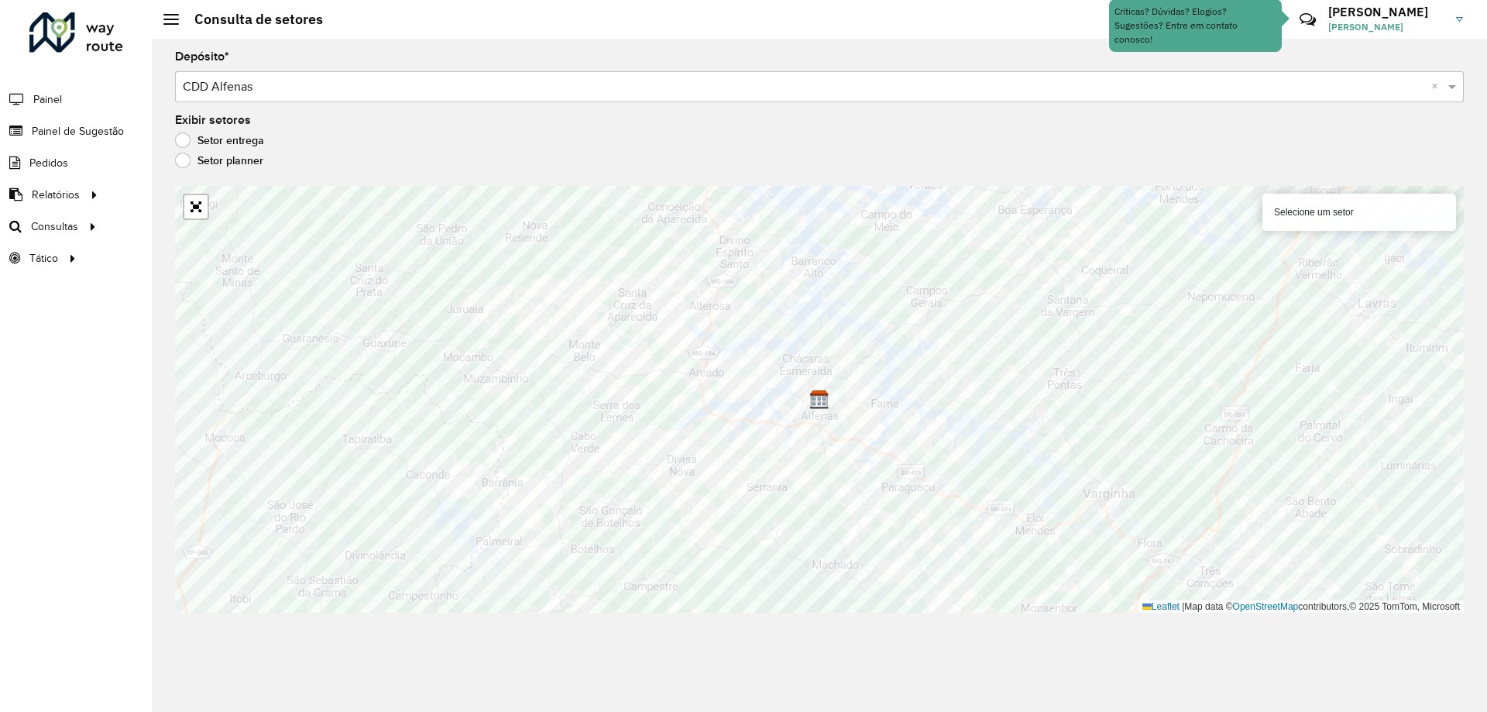
click at [248, 160] on label "Setor planner" at bounding box center [219, 160] width 88 height 15
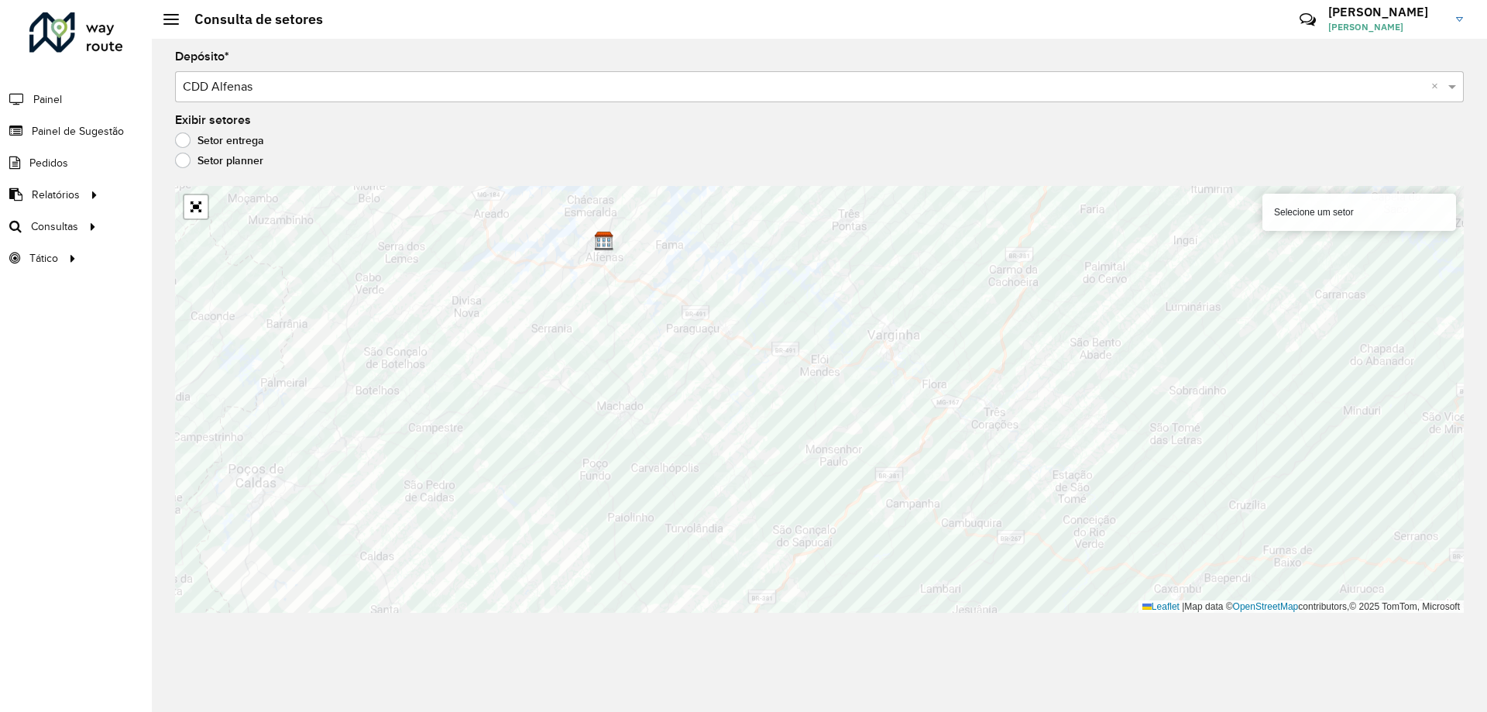
click at [382, 84] on input "text" at bounding box center [804, 87] width 1242 height 19
click at [209, 222] on span "Roteirização" at bounding box center [207, 226] width 63 height 16
click at [49, 108] on link "Painel" at bounding box center [32, 99] width 65 height 31
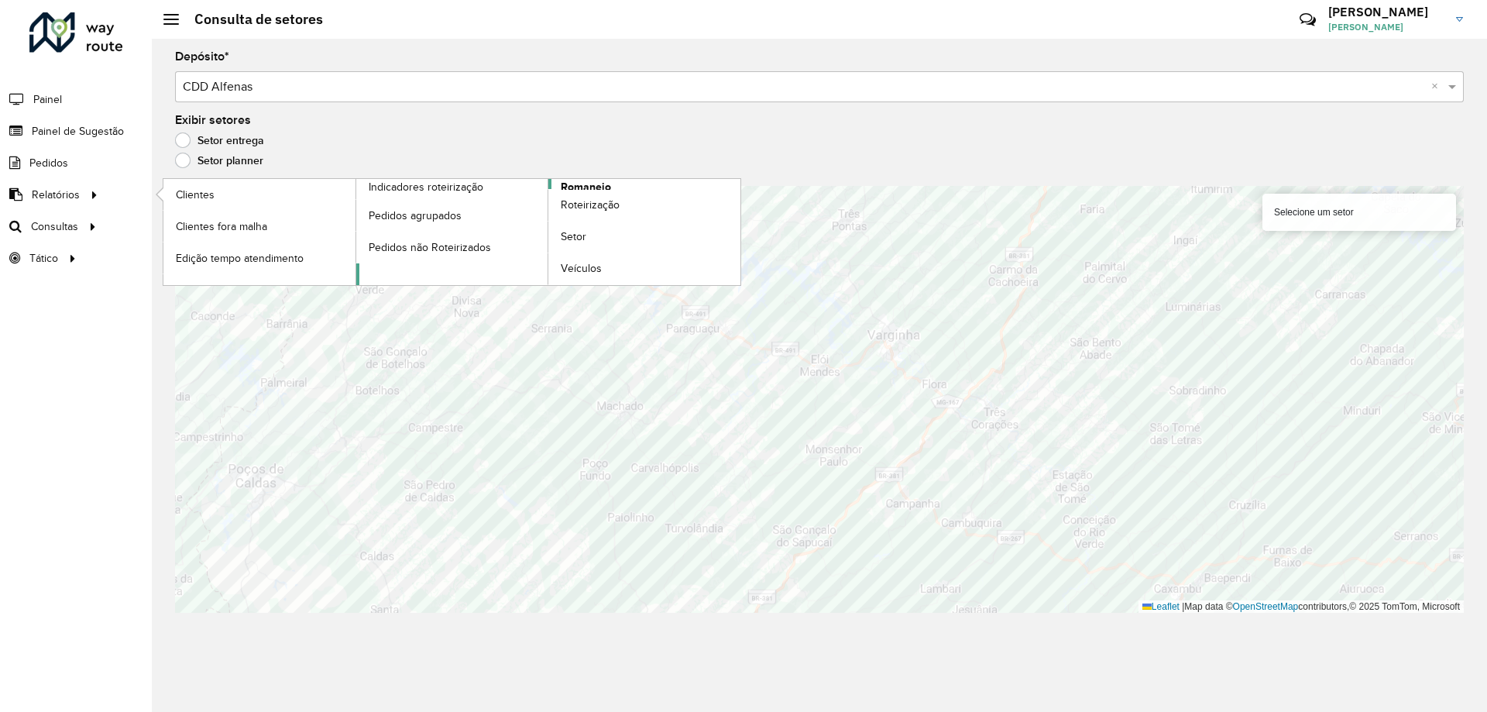
click at [573, 186] on span "Romaneio" at bounding box center [586, 187] width 50 height 16
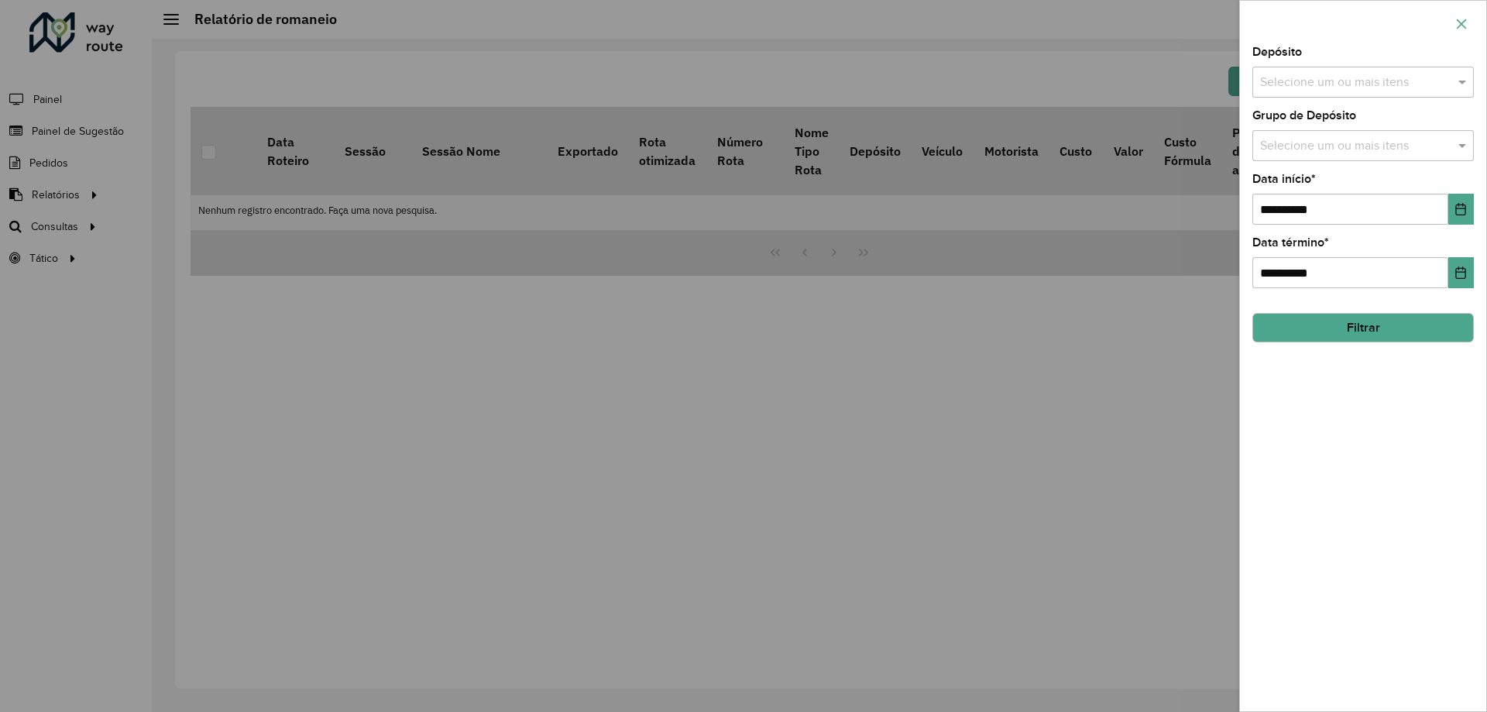
click at [1457, 23] on icon "button" at bounding box center [1461, 24] width 12 height 12
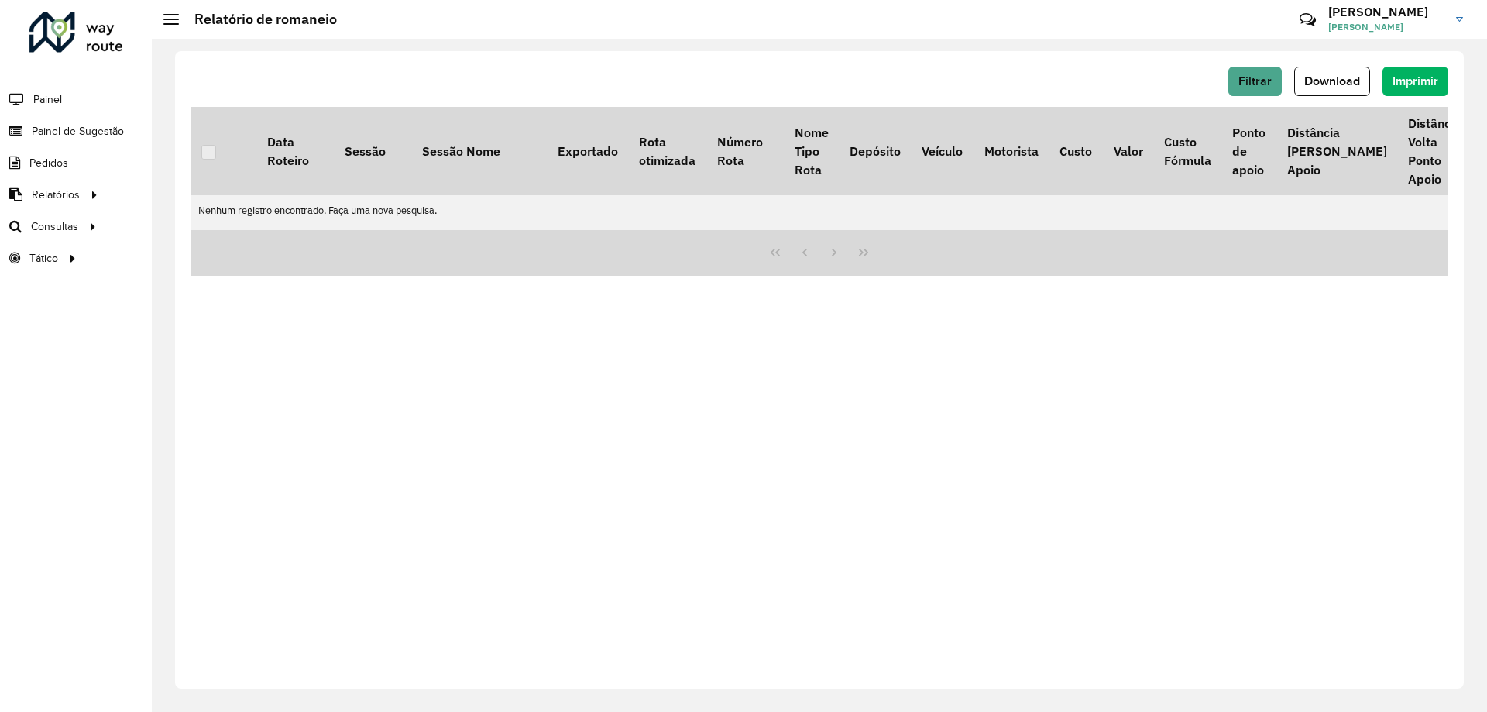
drag, startPoint x: 706, startPoint y: 227, endPoint x: 786, endPoint y: 228, distance: 79.8
click at [786, 228] on table "Data Roteiro Sessão Sessão Nome Exportado Rota otimizada Número Rota Nome Tipo …" at bounding box center [1393, 168] width 2404 height 123
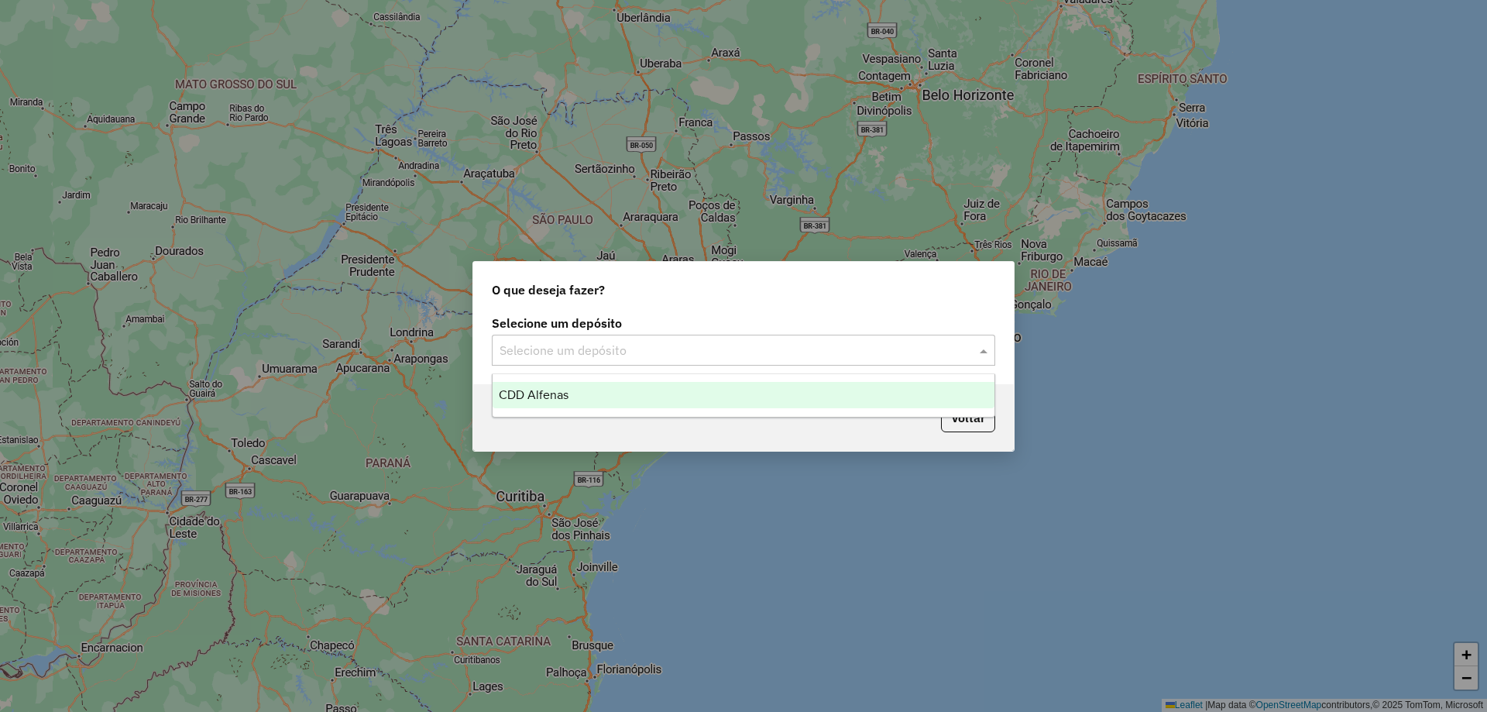
click at [571, 346] on input "text" at bounding box center [728, 351] width 457 height 19
click at [578, 403] on div "CDD Alfenas" at bounding box center [744, 395] width 502 height 26
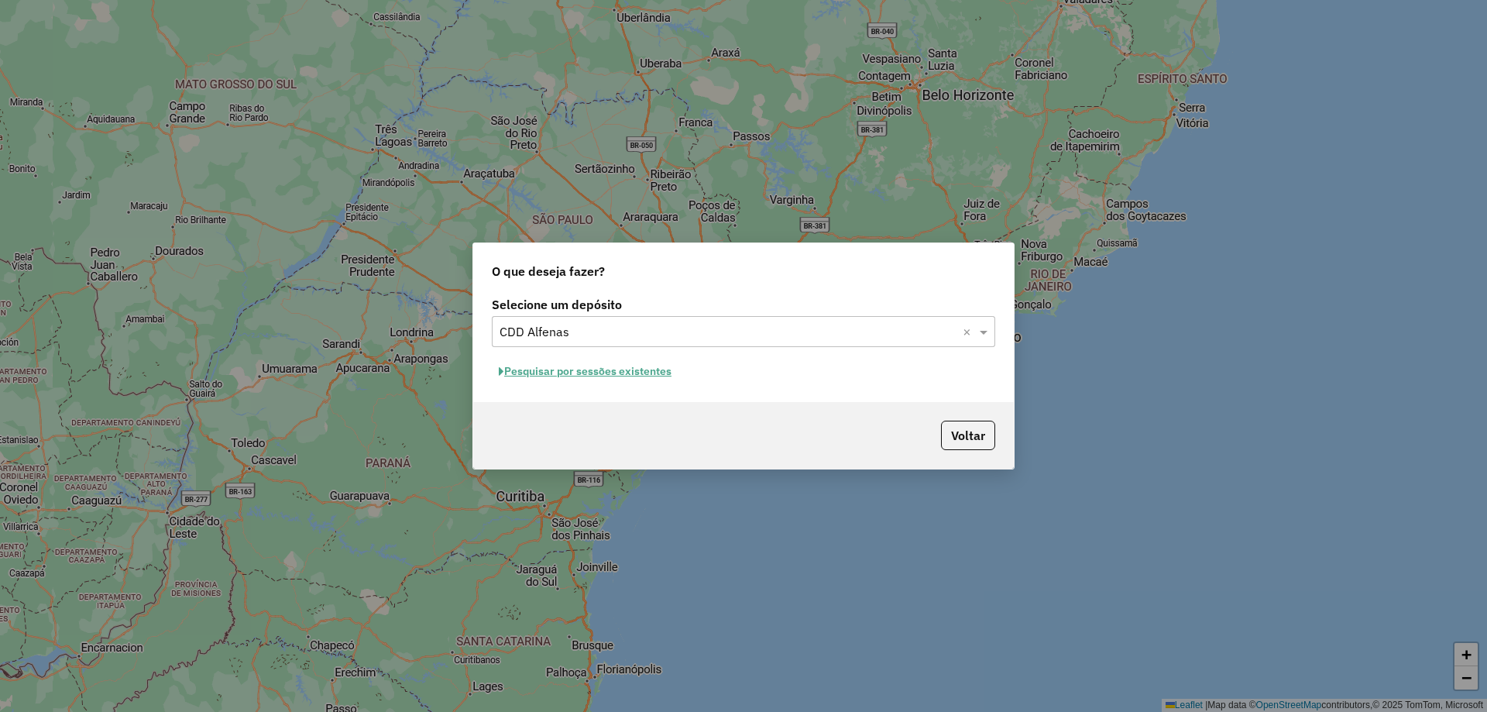
click at [592, 379] on button "Pesquisar por sessões existentes" at bounding box center [585, 371] width 187 height 24
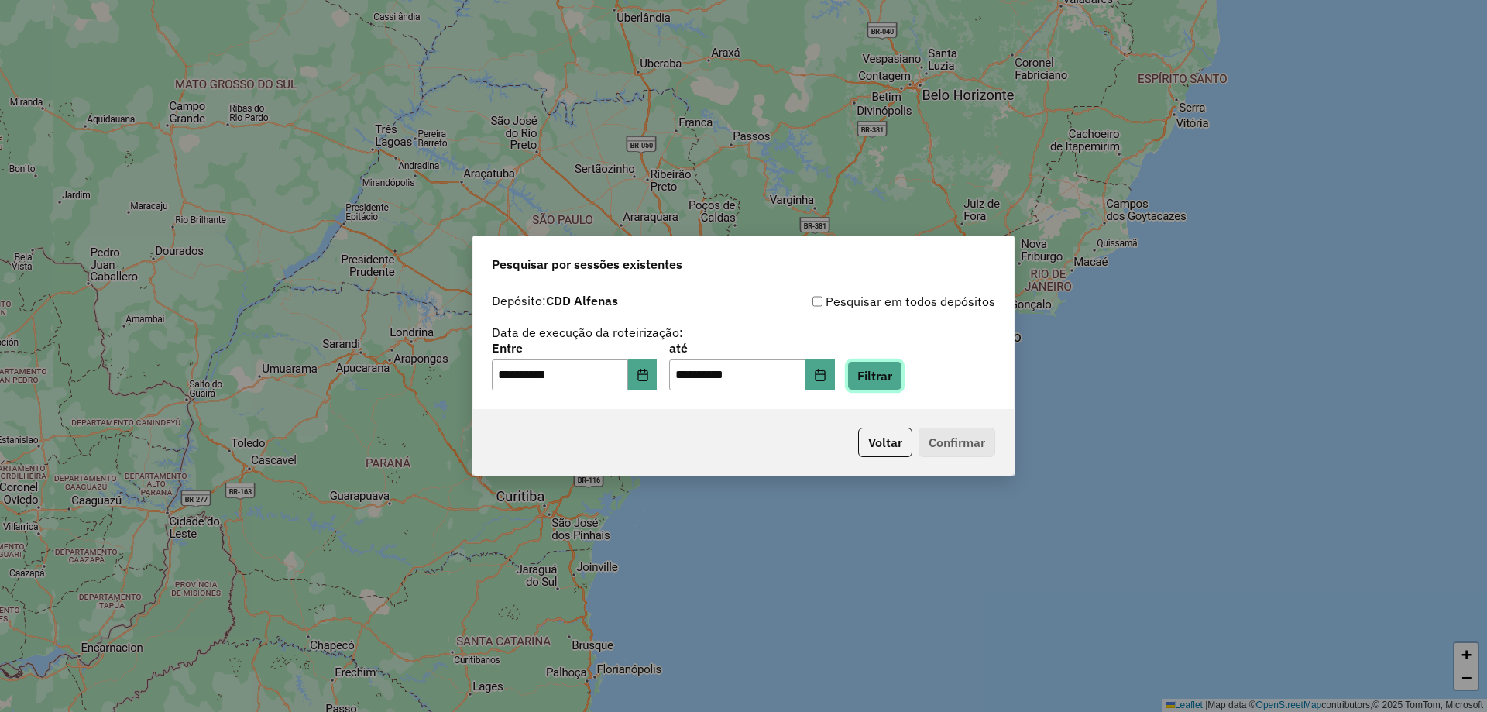
click at [894, 373] on button "Filtrar" at bounding box center [874, 375] width 55 height 29
